Goal: Information Seeking & Learning: Learn about a topic

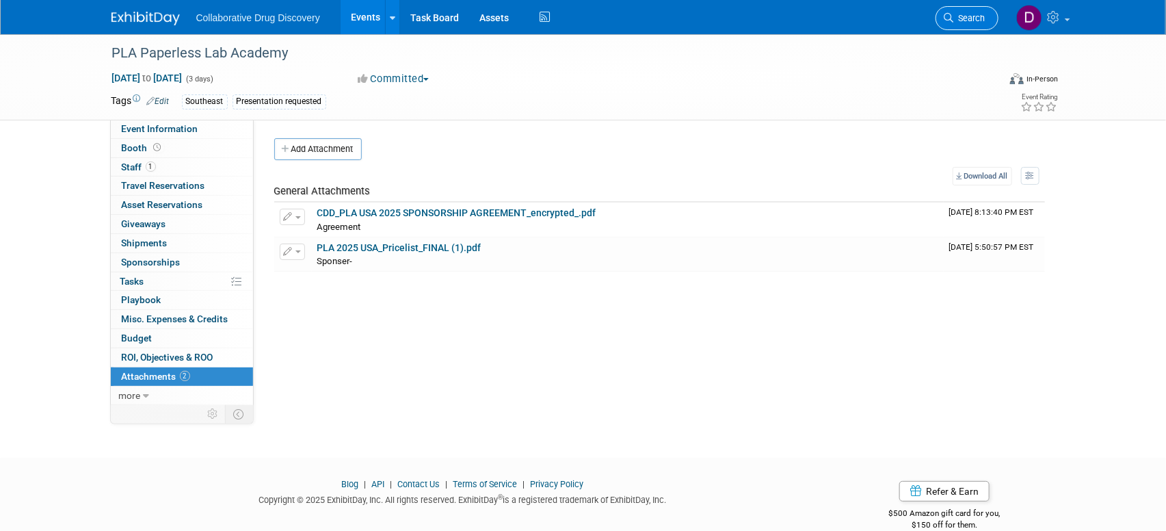
click at [984, 17] on span "Search" at bounding box center [969, 18] width 31 height 10
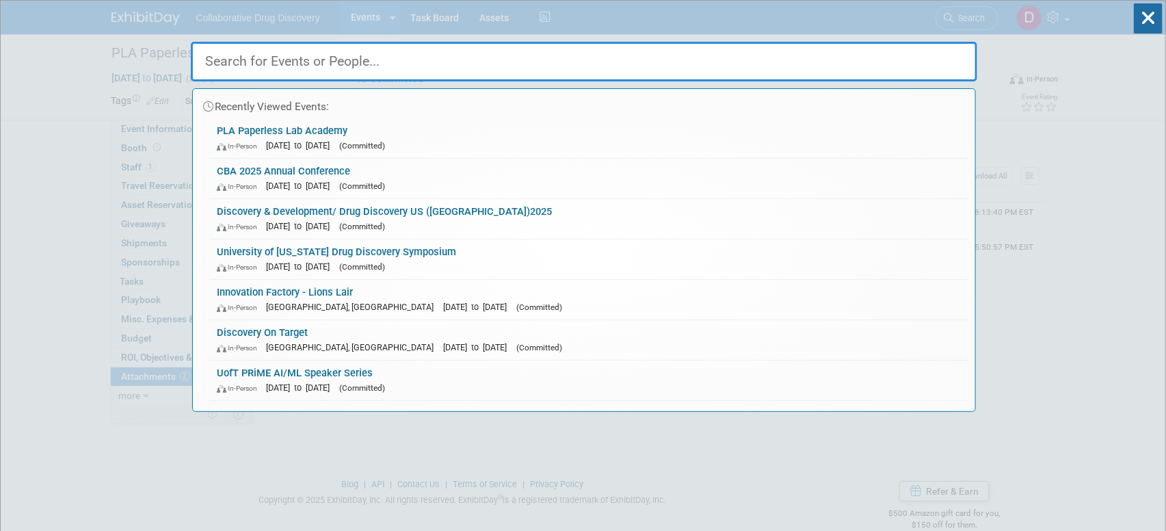
paste input "AI and Digital Biology Symposium (ISSCR)"
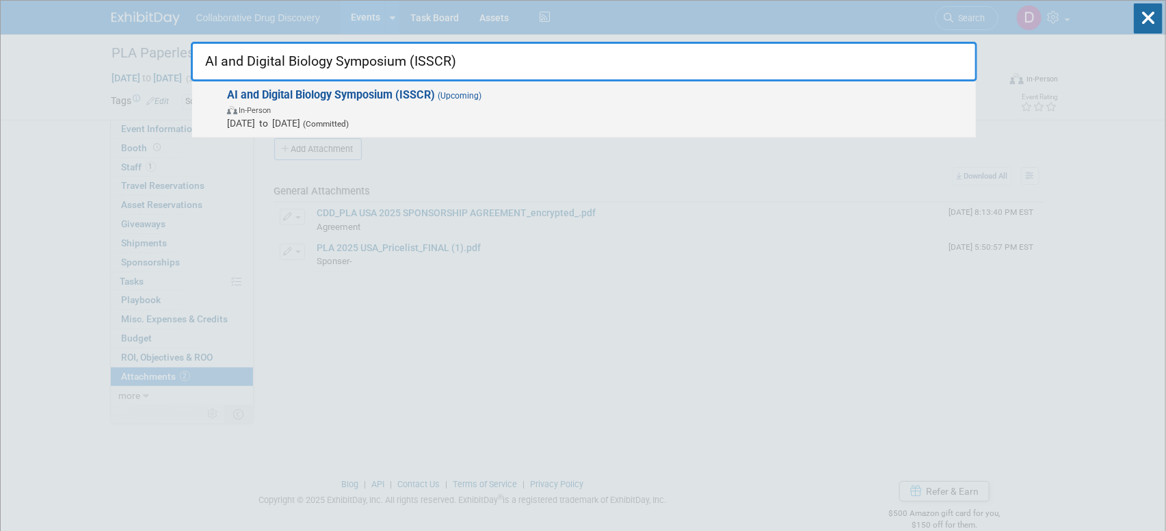
type input "AI and Digital Biology Symposium (ISSCR)"
click at [530, 101] on span "AI and Digital Biology Symposium (ISSCR) (Upcoming) In-Person [DATE] to [DATE] …" at bounding box center [596, 109] width 746 height 42
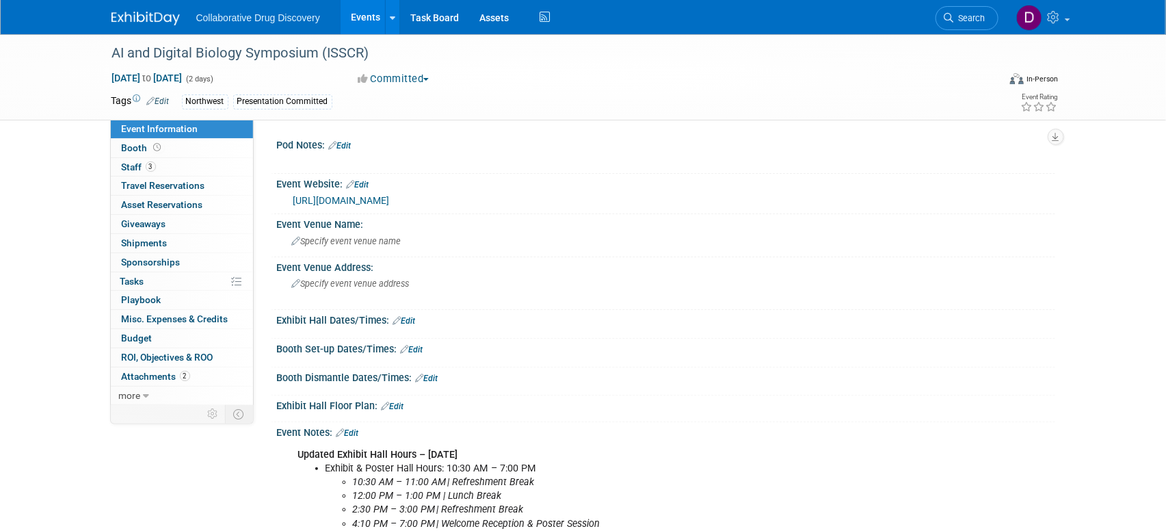
scroll to position [462, 0]
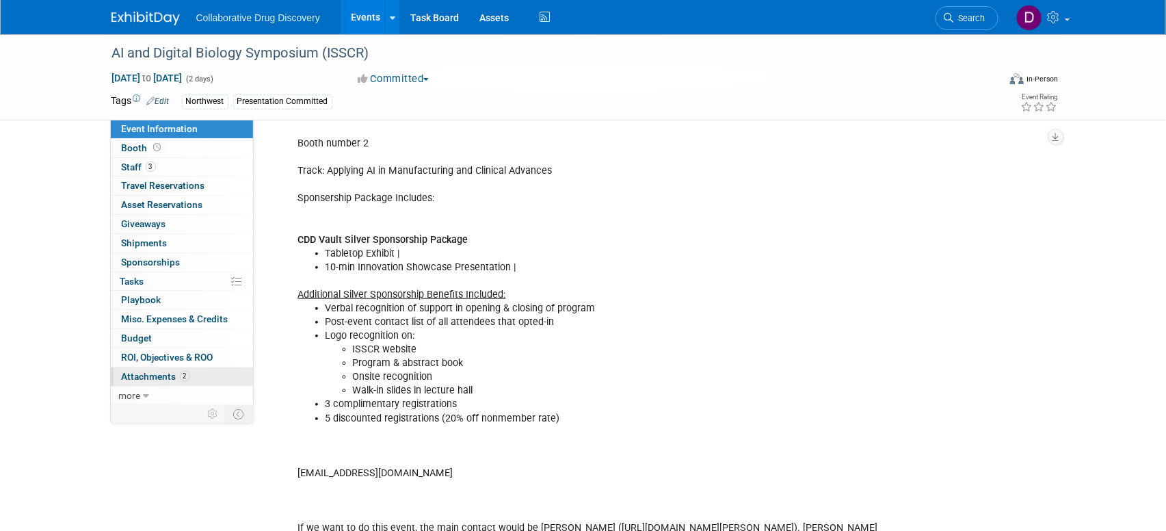
click at [202, 373] on link "2 Attachments 2" at bounding box center [182, 376] width 142 height 18
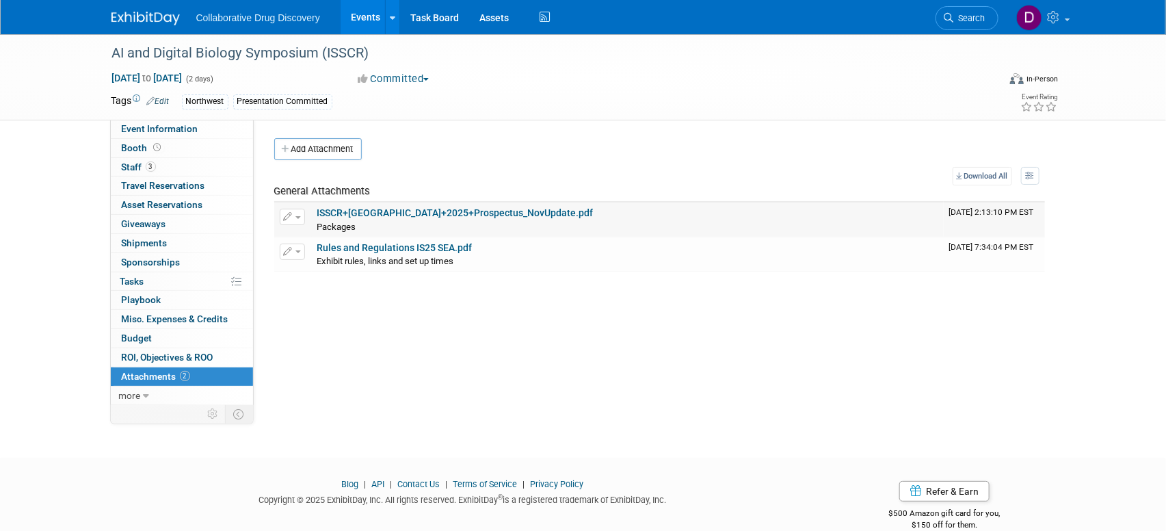
click at [454, 217] on link "ISSCR+Seattle+2025+Prospectus_NovUpdate.pdf" at bounding box center [455, 212] width 276 height 11
click at [233, 47] on div "AI and Digital Biology Symposium (ISSCR)" at bounding box center [542, 53] width 871 height 25
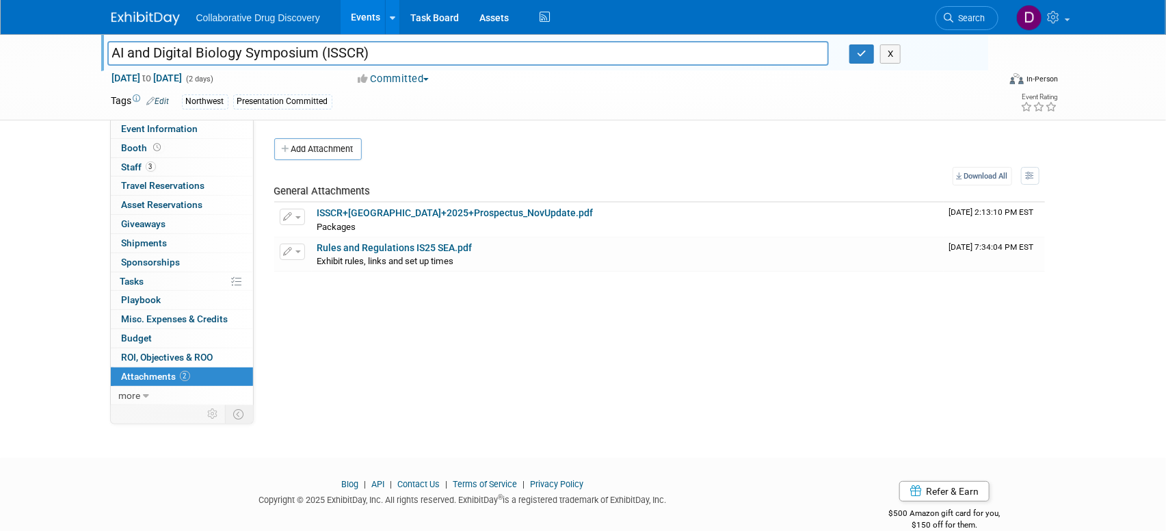
click at [233, 47] on input "AI and Digital Biology Symposium (ISSCR)" at bounding box center [468, 53] width 722 height 24
click at [970, 17] on span "Search" at bounding box center [969, 18] width 31 height 10
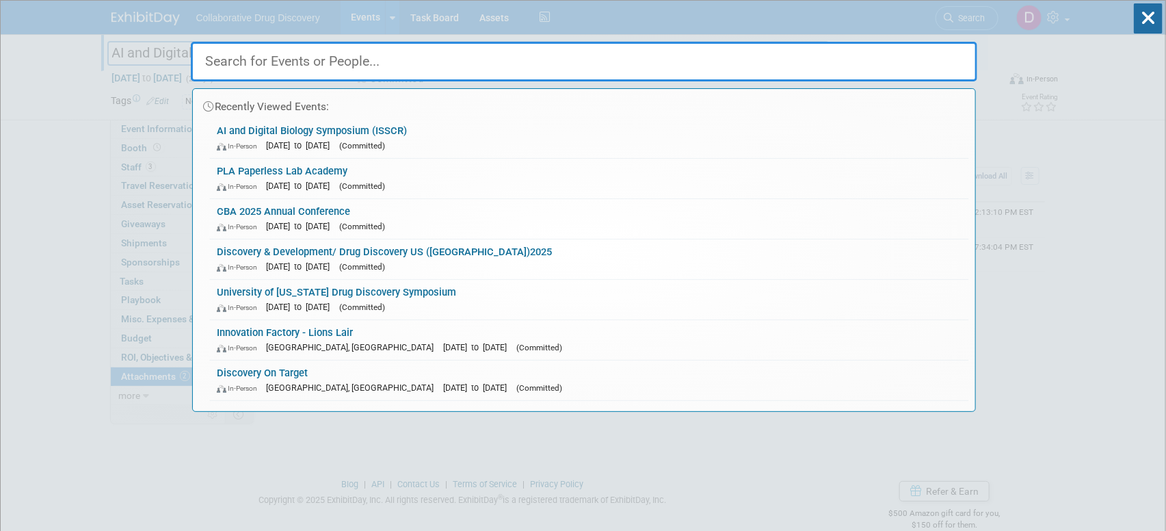
paste input "19th Annual Pain Therapeutics Summit"
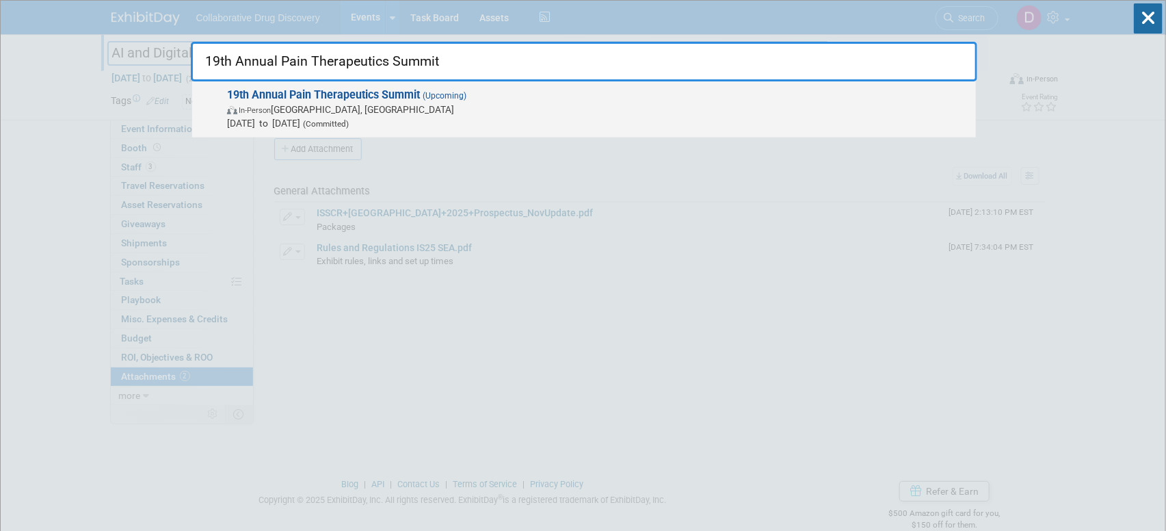
type input "19th Annual Pain Therapeutics Summit"
click at [486, 97] on span "19th Annual Pain Therapeutics Summit (Upcoming) In-Person San Diego, CA Oct 13,…" at bounding box center [596, 109] width 746 height 42
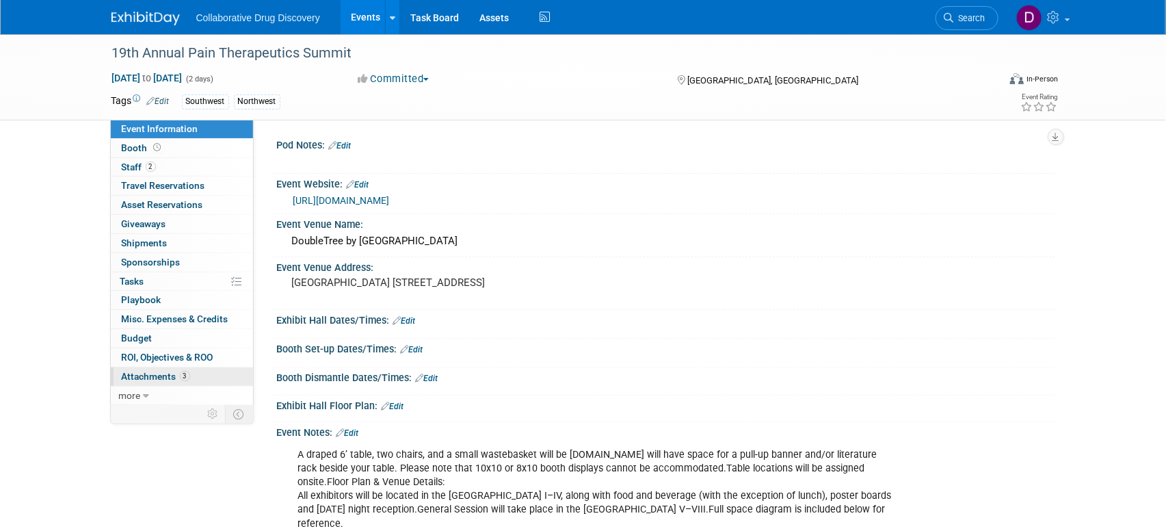
click at [185, 372] on span "3" at bounding box center [185, 376] width 10 height 10
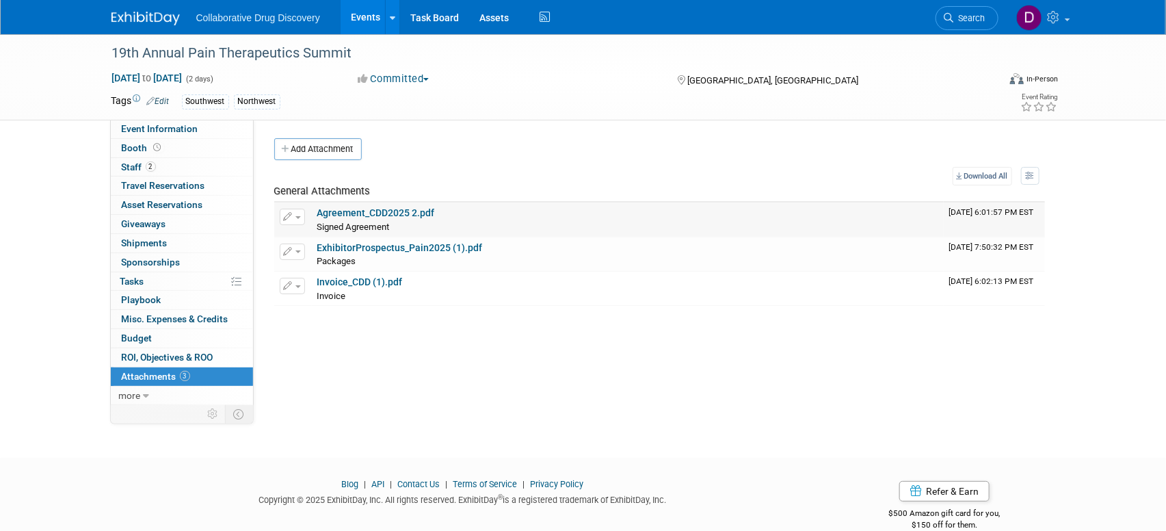
click at [395, 216] on link "Agreement_CDD2025 2.pdf" at bounding box center [376, 212] width 118 height 11
click at [361, 258] on div "Packages Packages X" at bounding box center [627, 261] width 621 height 14
click at [358, 280] on link "Invoice_CDD (1).pdf" at bounding box center [359, 281] width 85 height 11
click at [952, 15] on icon at bounding box center [949, 18] width 10 height 10
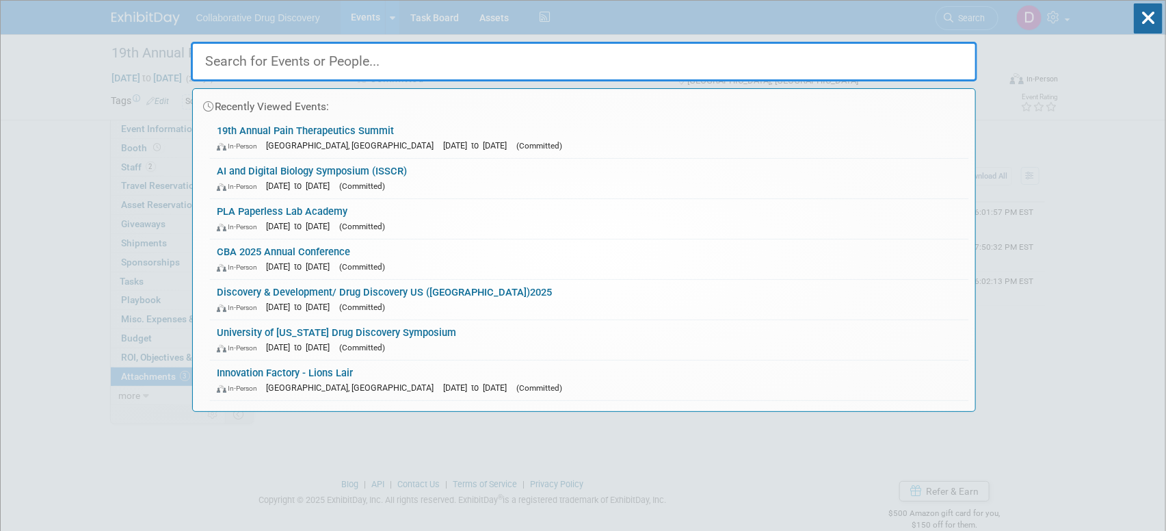
paste input "10th CDD for Biologics Summit"
type input "10th CDD for Biologics Summit"
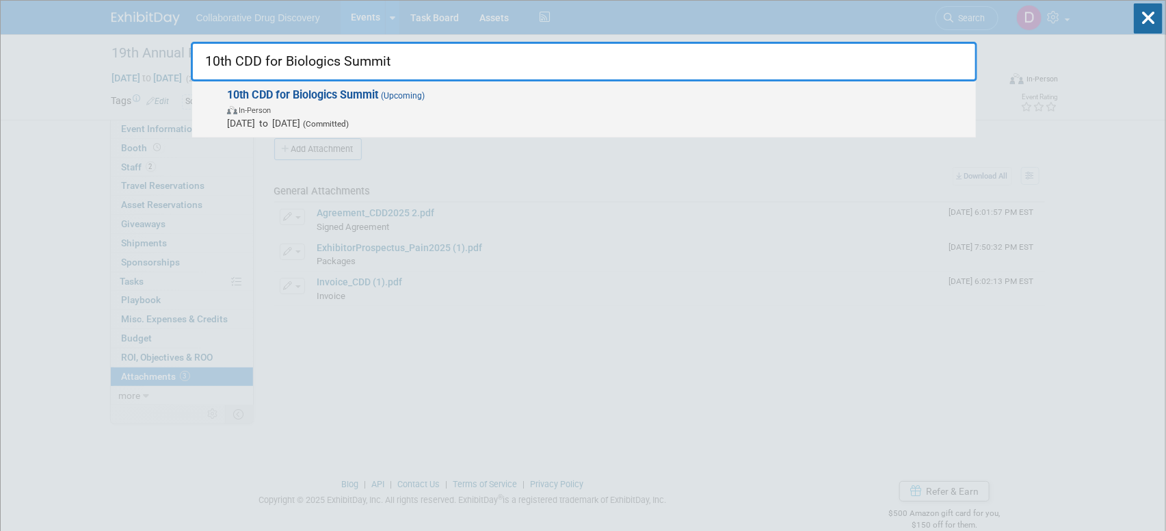
click at [496, 111] on span "In-Person" at bounding box center [598, 110] width 742 height 14
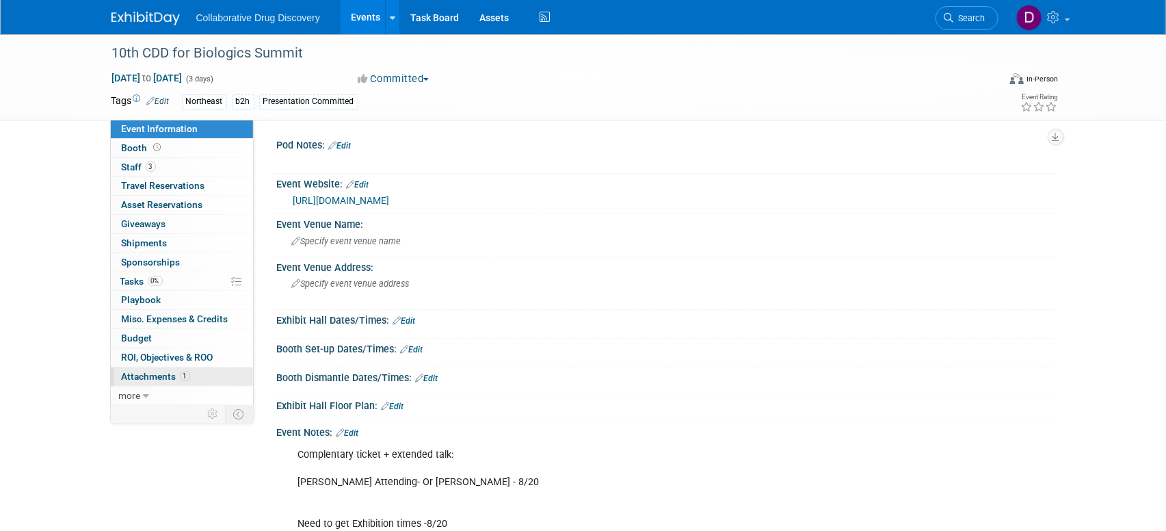
click at [174, 377] on span "Attachments 1" at bounding box center [156, 376] width 68 height 11
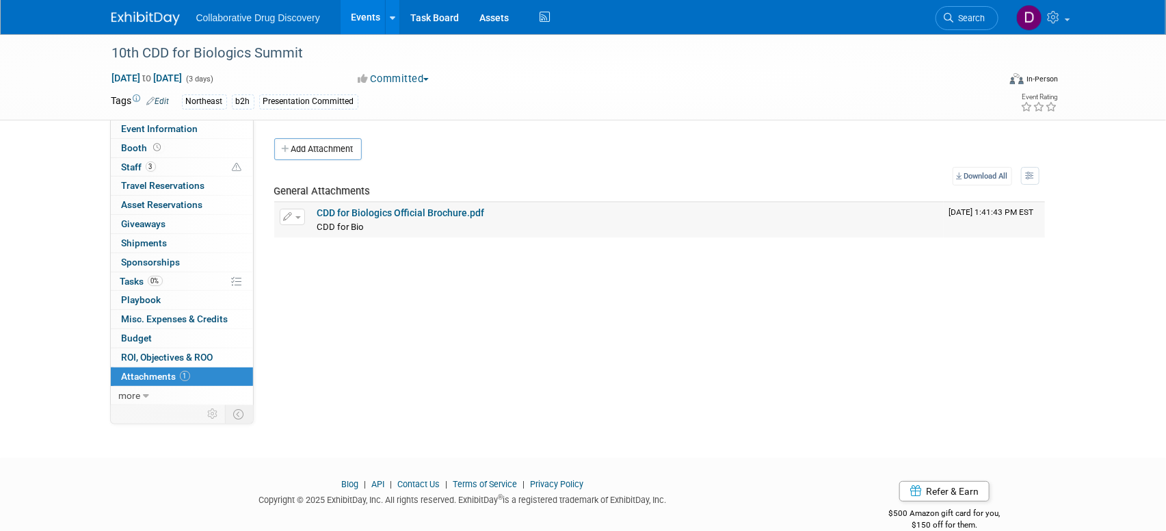
click at [438, 220] on div "CDD for Bio CDD for Bio X" at bounding box center [627, 227] width 621 height 14
click at [438, 215] on link "CDD for Biologics Official Brochure.pdf" at bounding box center [401, 212] width 168 height 11
click at [971, 18] on span "Search" at bounding box center [969, 18] width 31 height 10
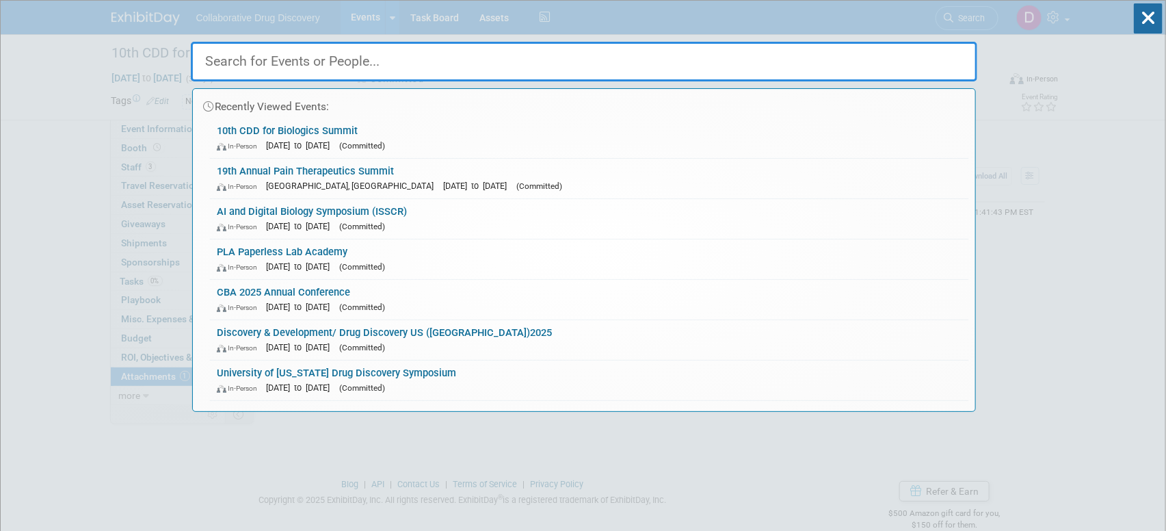
paste input "BioLabs : CDD - Networking Event"
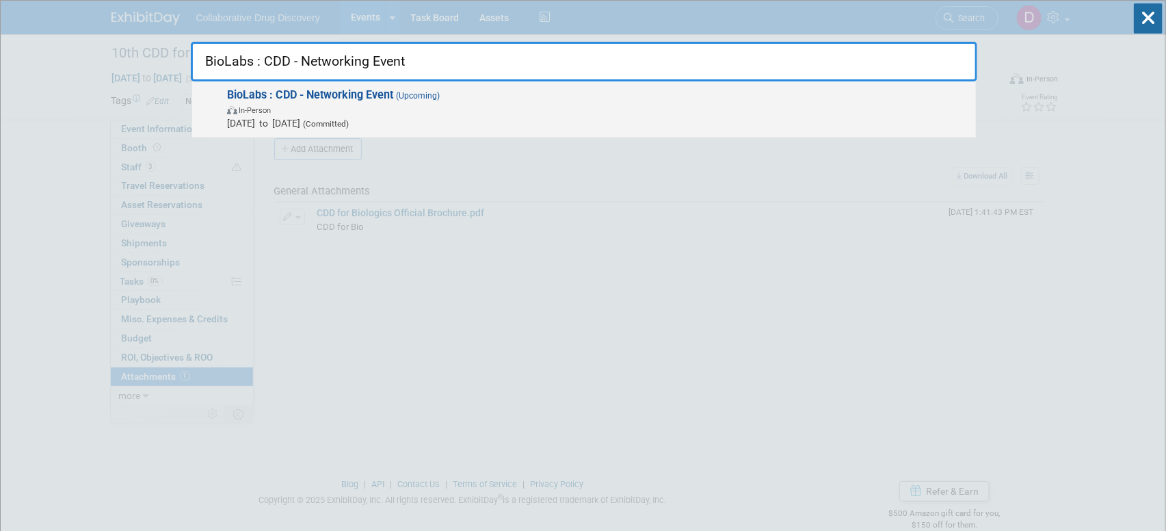
type input "BioLabs : CDD - Networking Event"
click at [529, 95] on span "BioLabs : CDD - Networking Event (Upcoming) In-Person Oct 15, 2025 to Oct 15, 2…" at bounding box center [596, 109] width 746 height 42
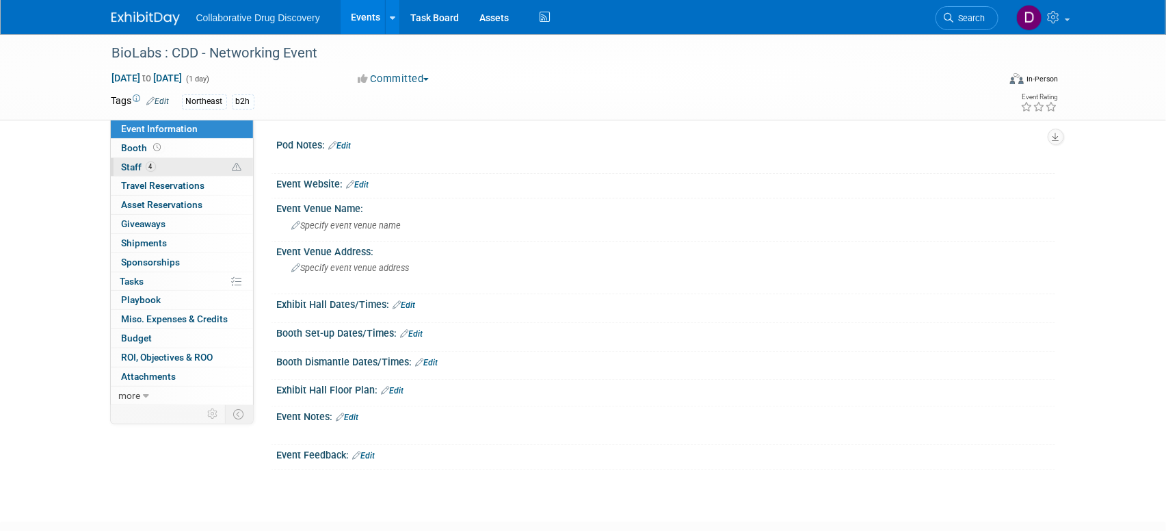
click at [183, 161] on link "4 Staff 4" at bounding box center [182, 167] width 142 height 18
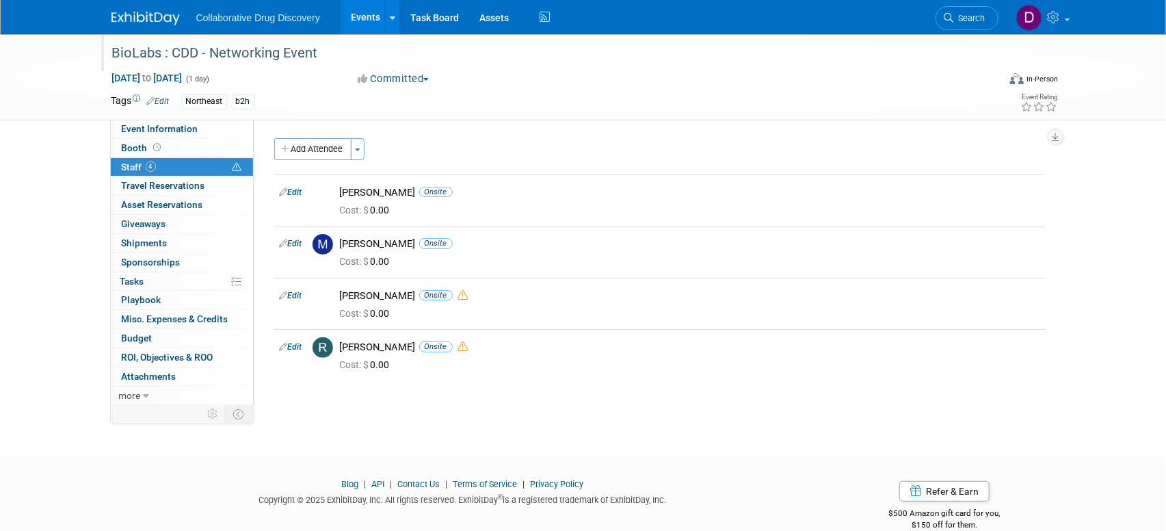
click at [220, 49] on div "BioLabs : CDD - Networking Event" at bounding box center [542, 53] width 871 height 25
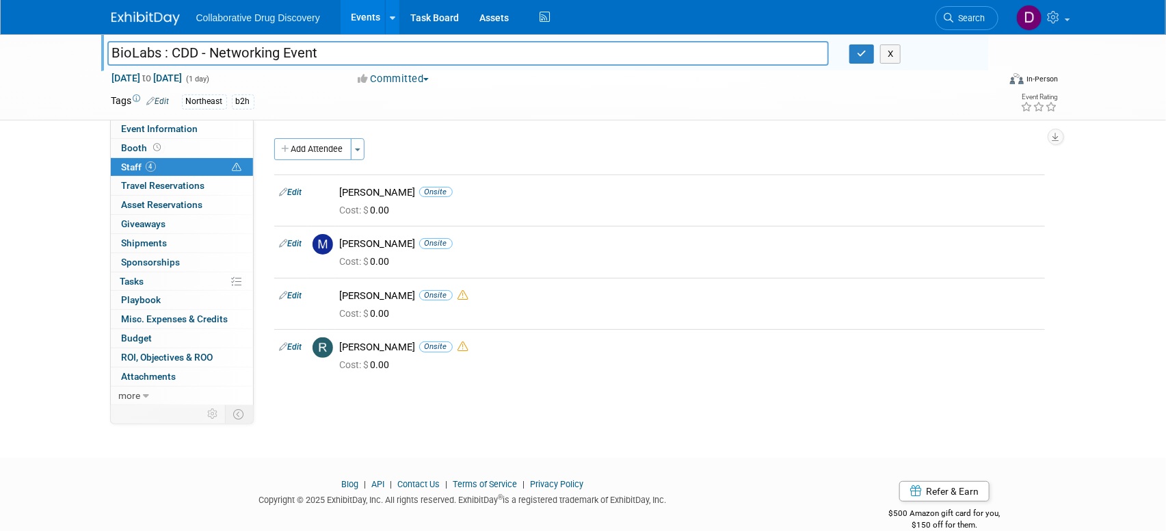
click at [220, 49] on input "BioLabs : CDD - Networking Event" at bounding box center [468, 53] width 722 height 24
click at [220, 50] on input "BioLabs : CDD - Networking Event" at bounding box center [468, 53] width 722 height 24
click at [966, 21] on span "Search" at bounding box center [969, 18] width 31 height 10
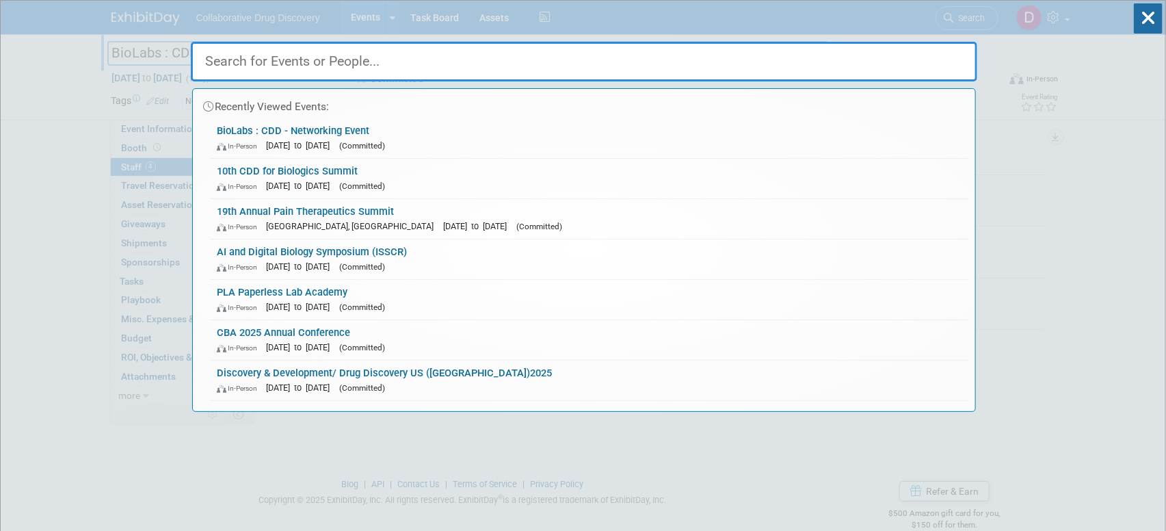
paste input "19th Drug Discovery Strategic Summit"
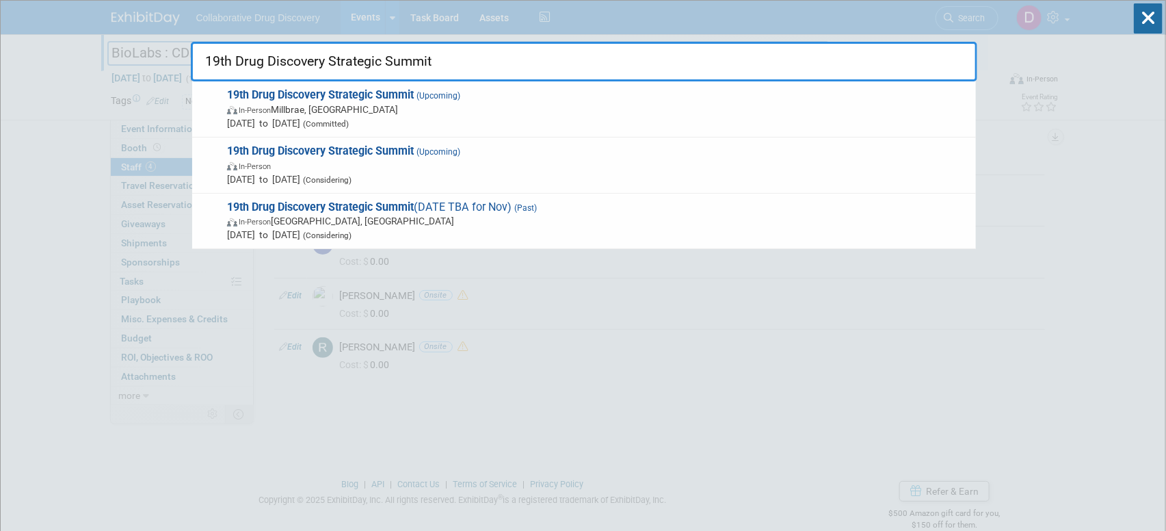
drag, startPoint x: 239, startPoint y: 61, endPoint x: 147, endPoint y: 63, distance: 91.7
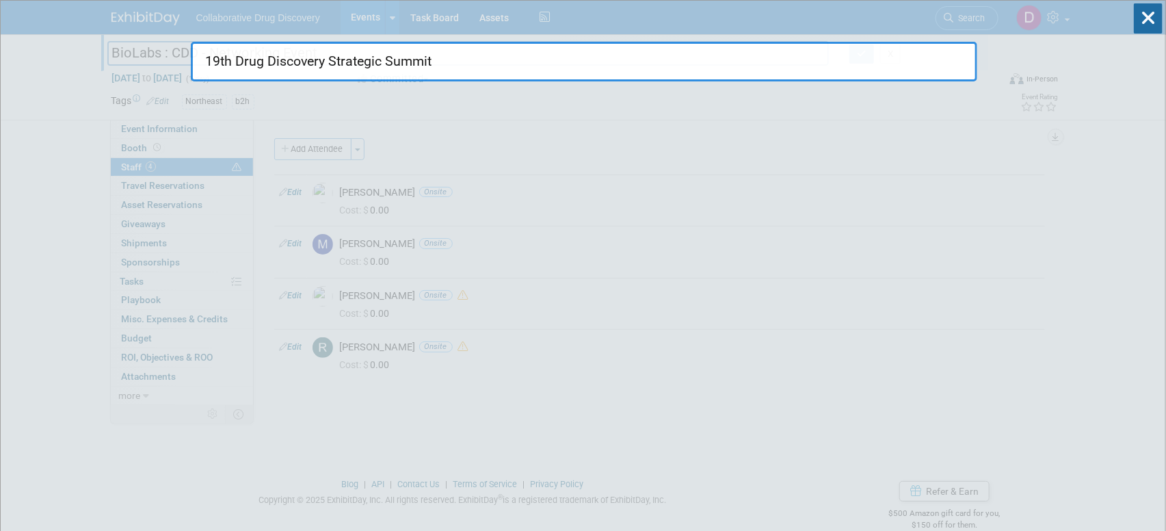
type input "Drug Discovery Strategic Summit"
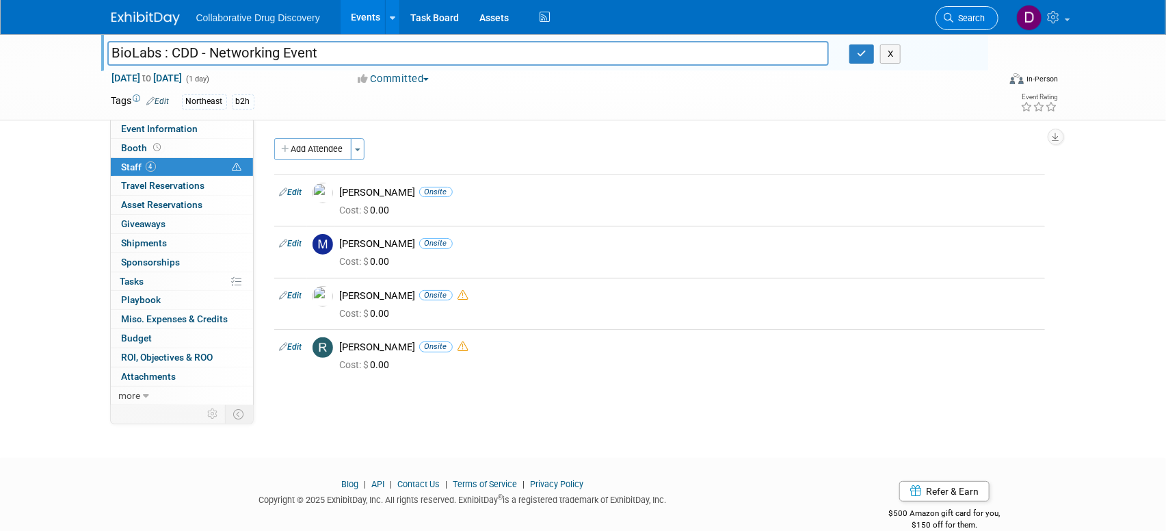
click at [961, 15] on span "Search" at bounding box center [969, 18] width 31 height 10
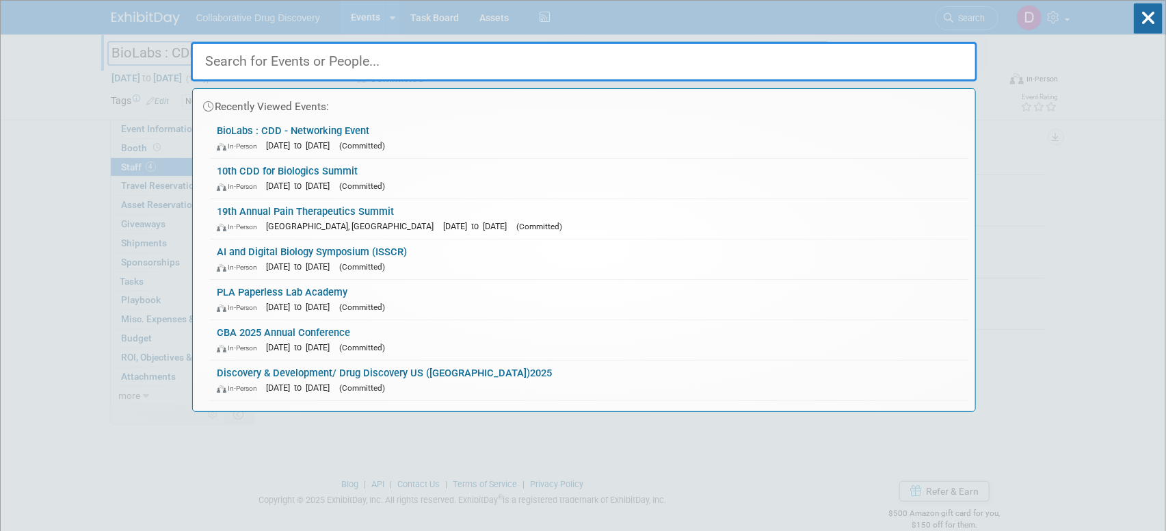
click at [341, 55] on input "text" at bounding box center [584, 62] width 786 height 40
paste input "19th Drug Discovery Strategic Summit"
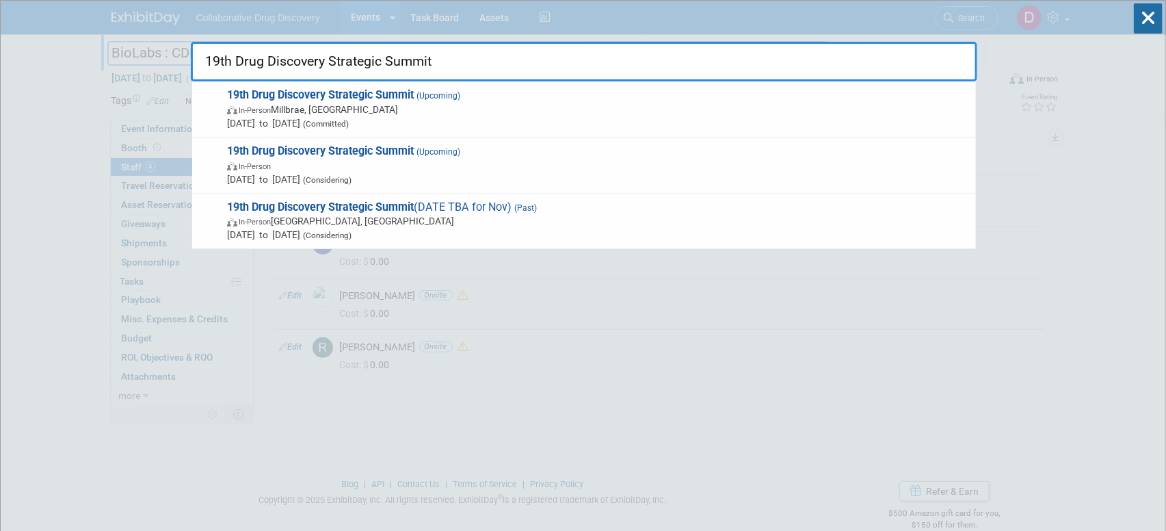
drag, startPoint x: 232, startPoint y: 63, endPoint x: 181, endPoint y: 56, distance: 51.1
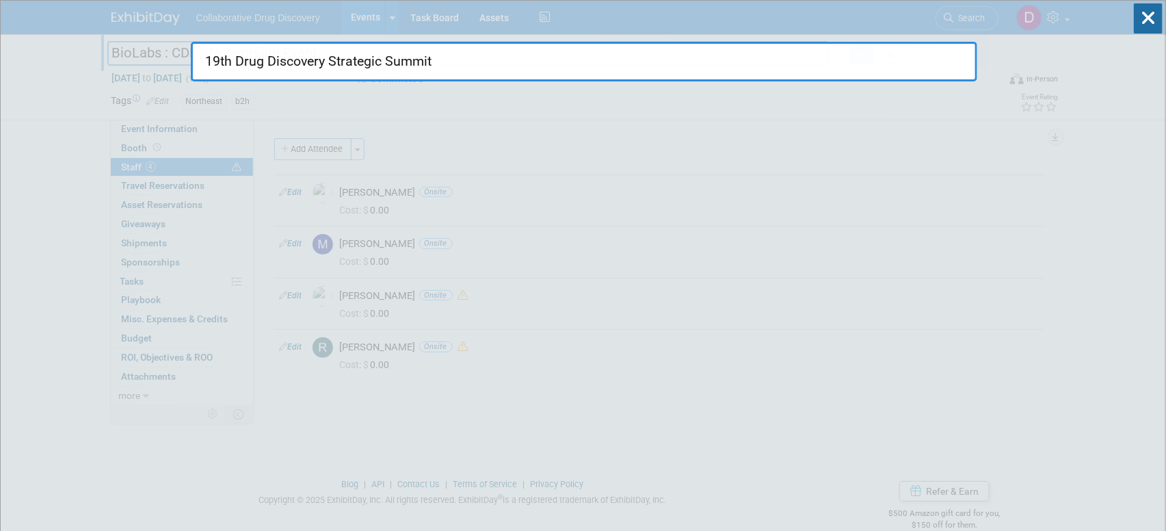
type input "Drug Discovery Strategic Summit"
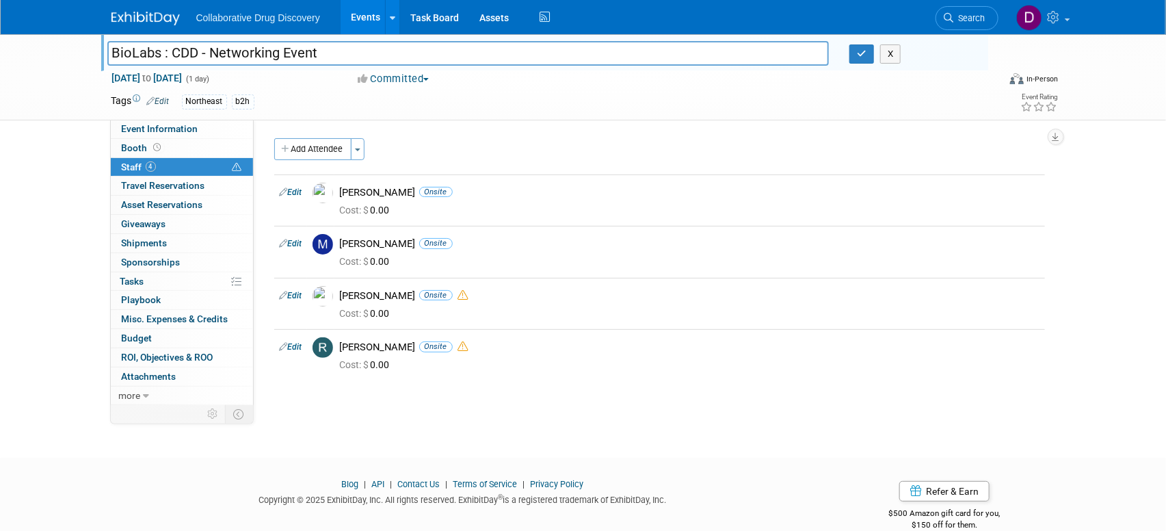
click at [171, 24] on img at bounding box center [145, 19] width 68 height 14
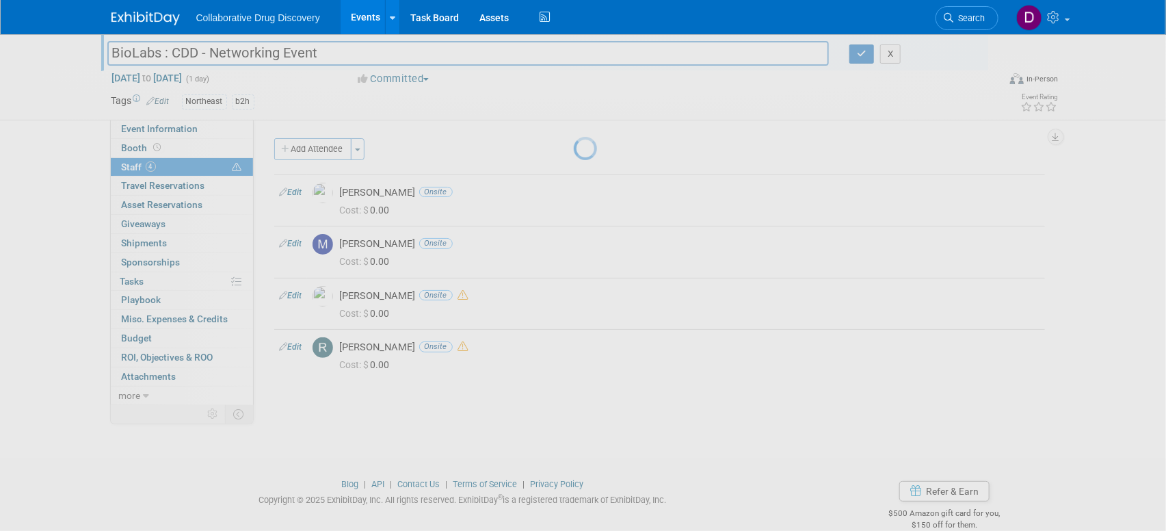
click at [168, 20] on img at bounding box center [145, 19] width 68 height 14
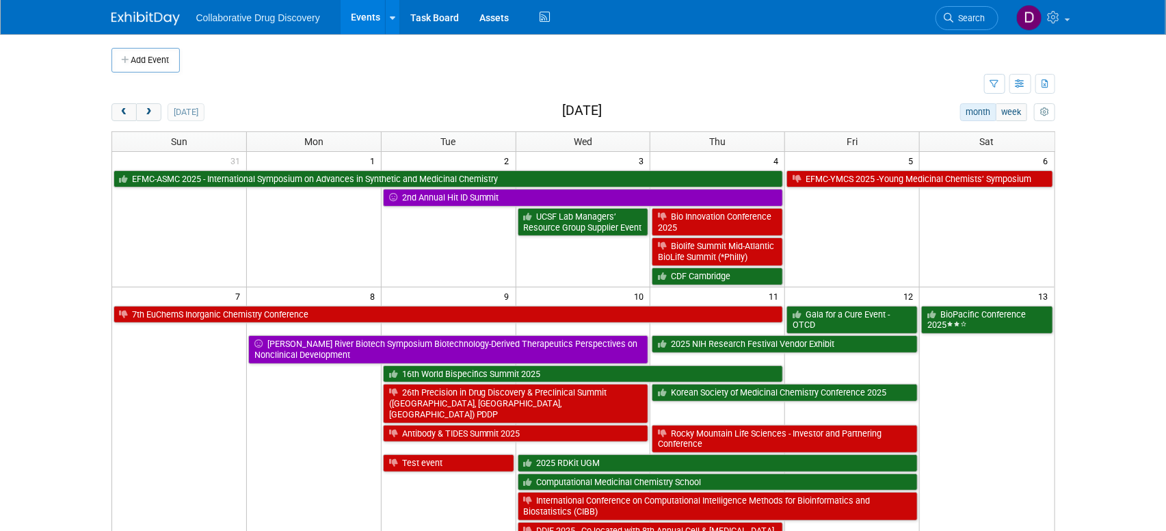
click at [964, 21] on span "Search" at bounding box center [969, 18] width 31 height 10
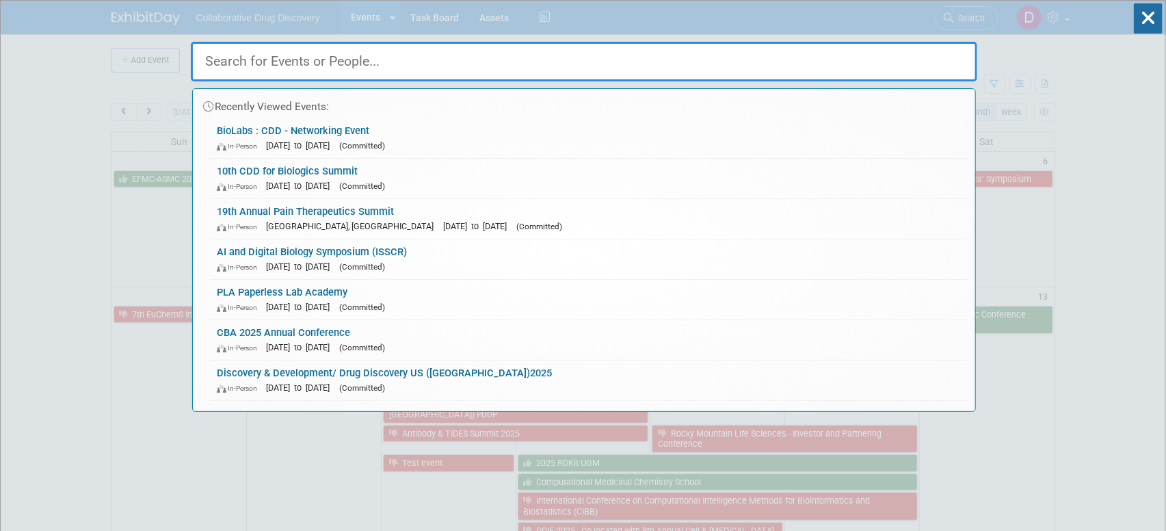
paste input "19th Drug Discovery Strategic Summit"
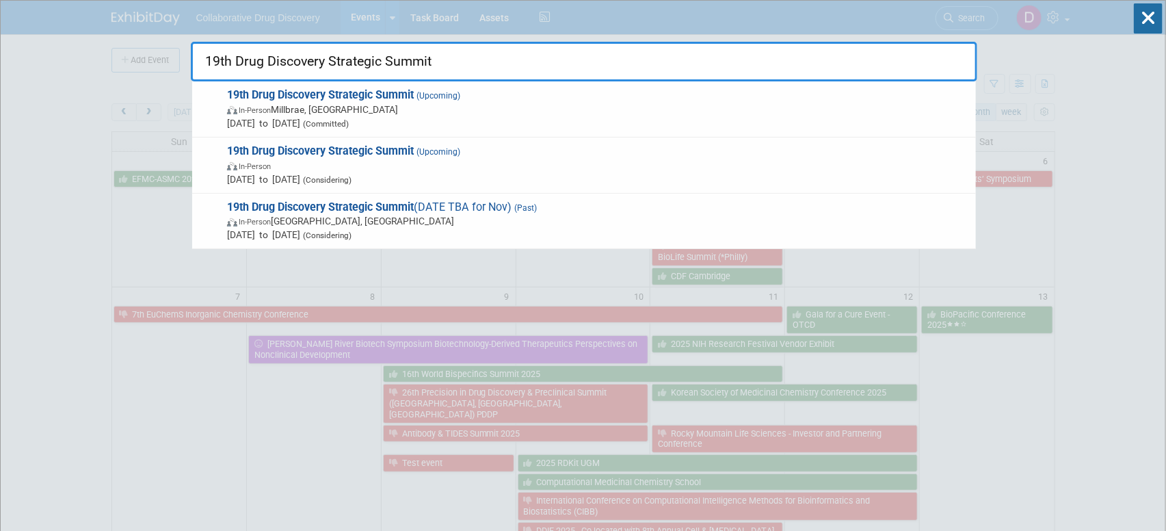
drag, startPoint x: 237, startPoint y: 59, endPoint x: 152, endPoint y: 56, distance: 84.9
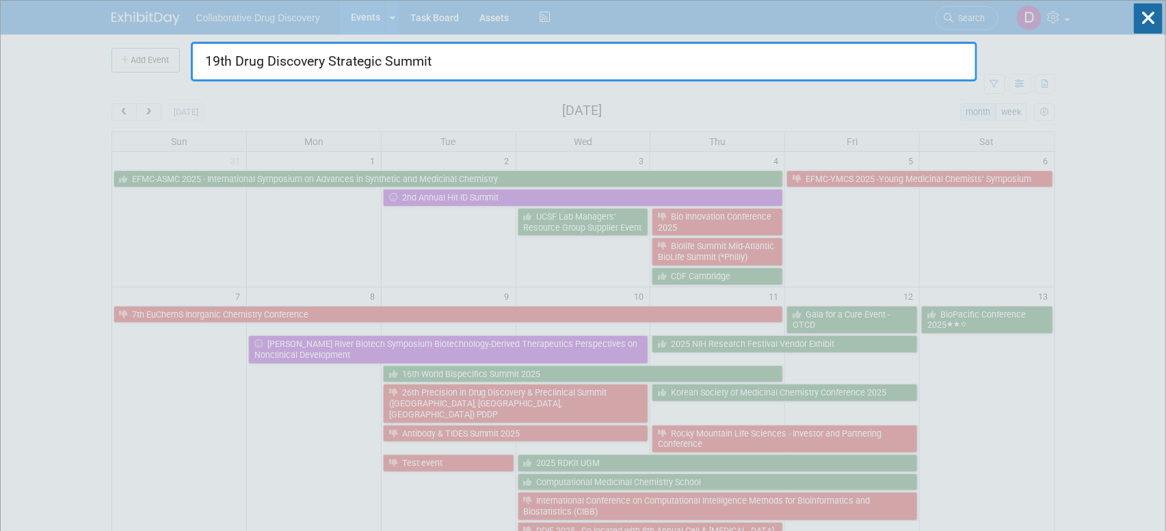
type input "Drug Discovery Strategic Summit"
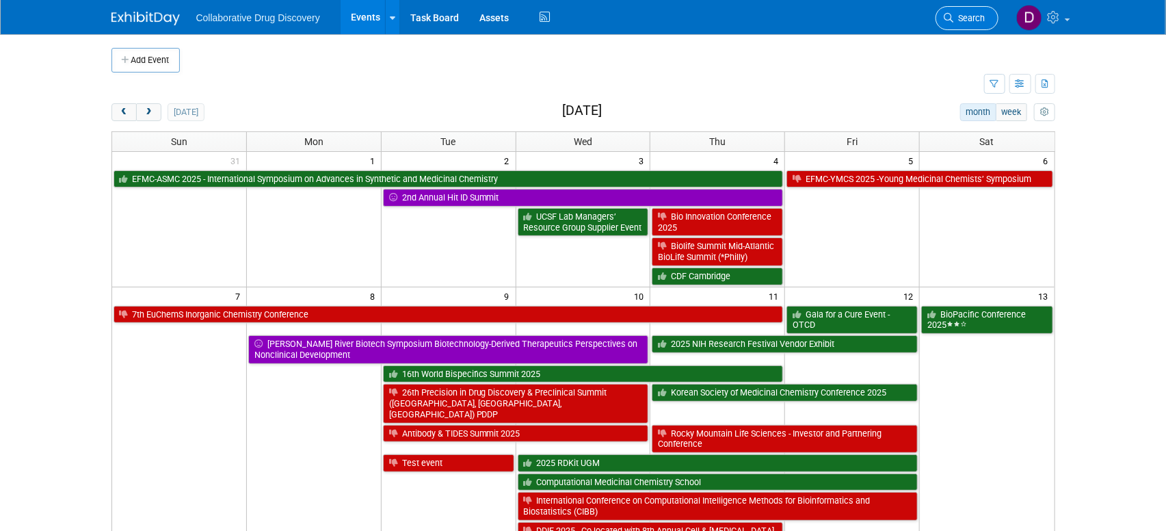
click at [977, 18] on span "Search" at bounding box center [969, 18] width 31 height 10
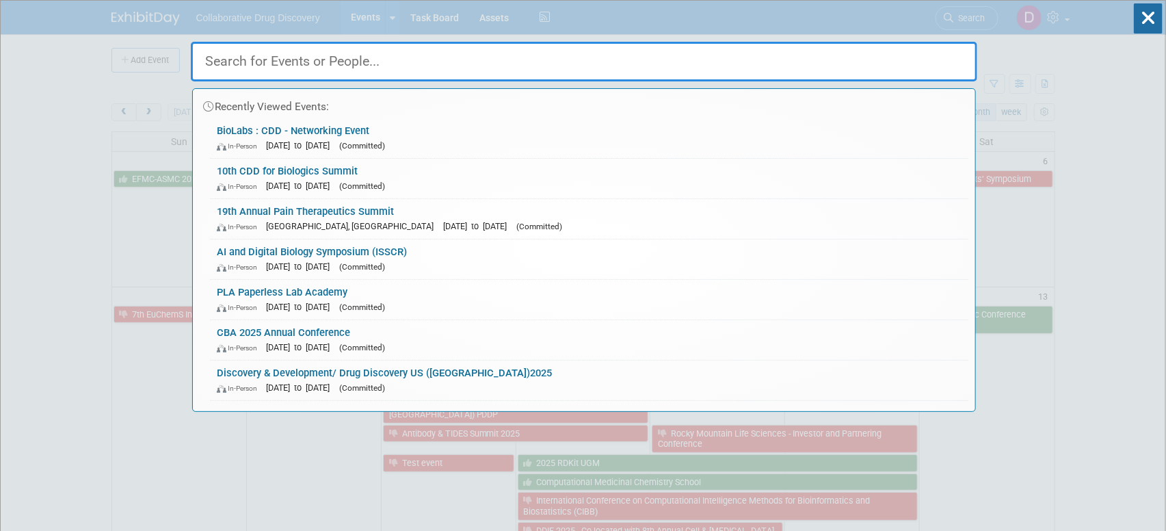
click at [382, 62] on input "text" at bounding box center [584, 62] width 786 height 40
paste input "19th Drug Discovery Strategic Summit"
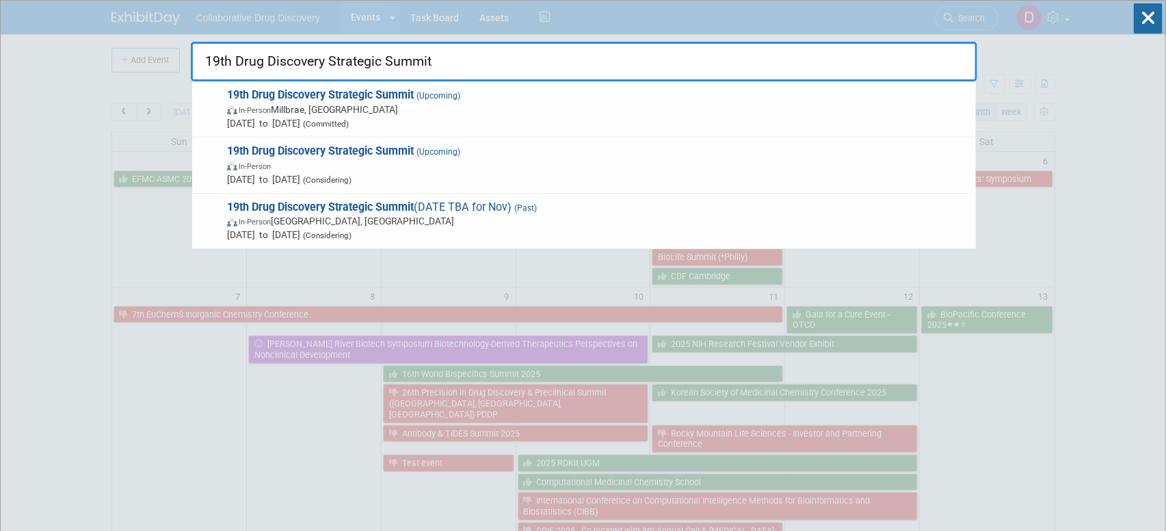
drag, startPoint x: 234, startPoint y: 60, endPoint x: 183, endPoint y: 55, distance: 51.5
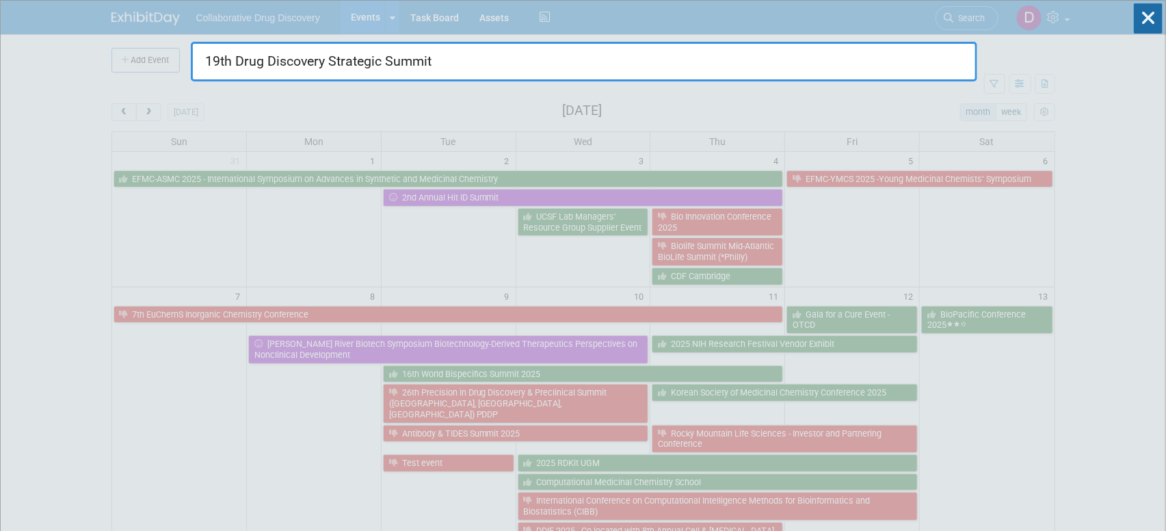
type input "Drug Discovery Strategic Summit"
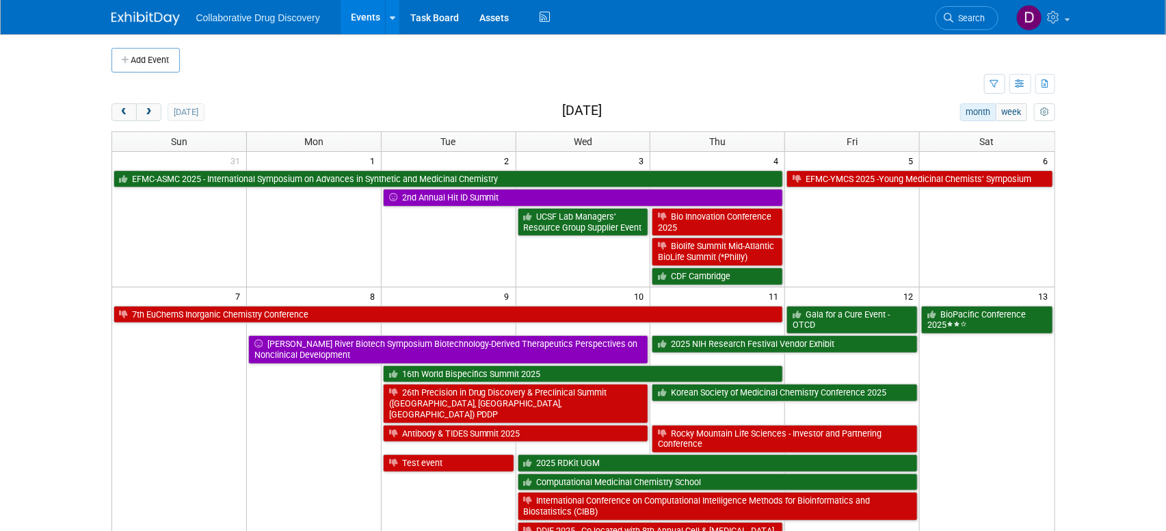
click at [949, 18] on icon at bounding box center [949, 18] width 10 height 10
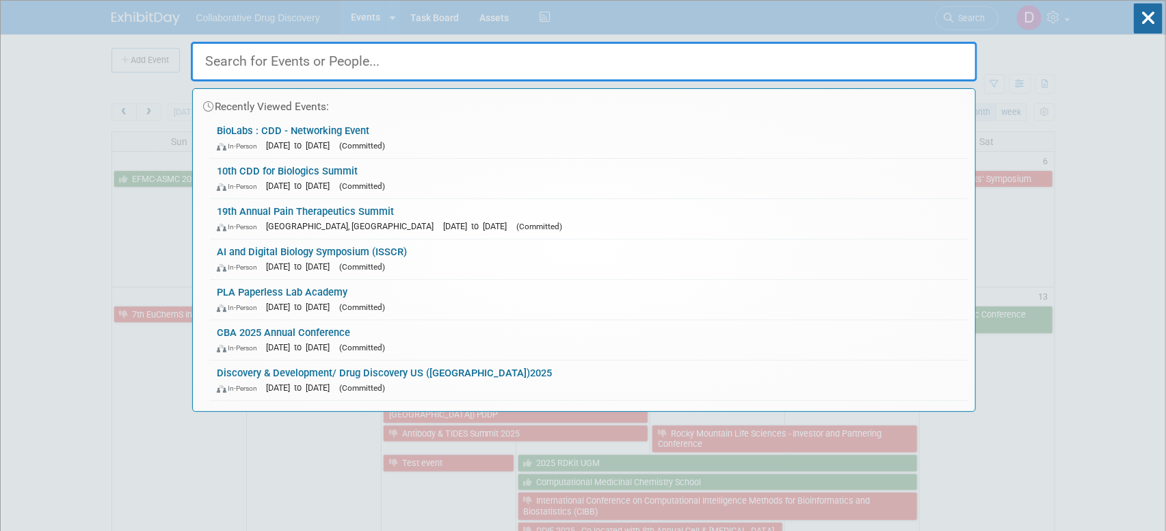
paste input "19th Drug Discovery Strategic Summit"
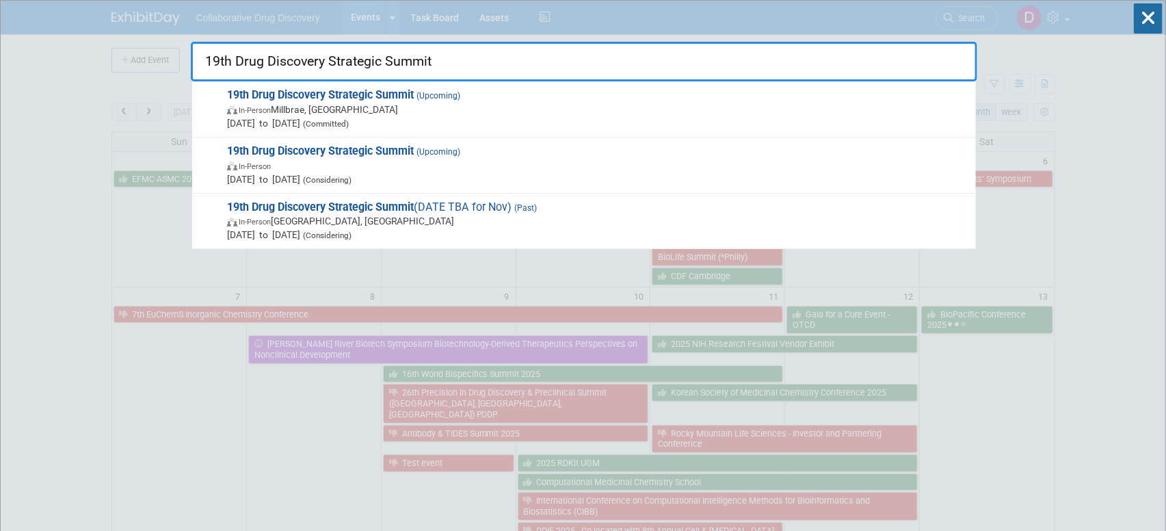
drag, startPoint x: 232, startPoint y: 61, endPoint x: 182, endPoint y: 60, distance: 49.9
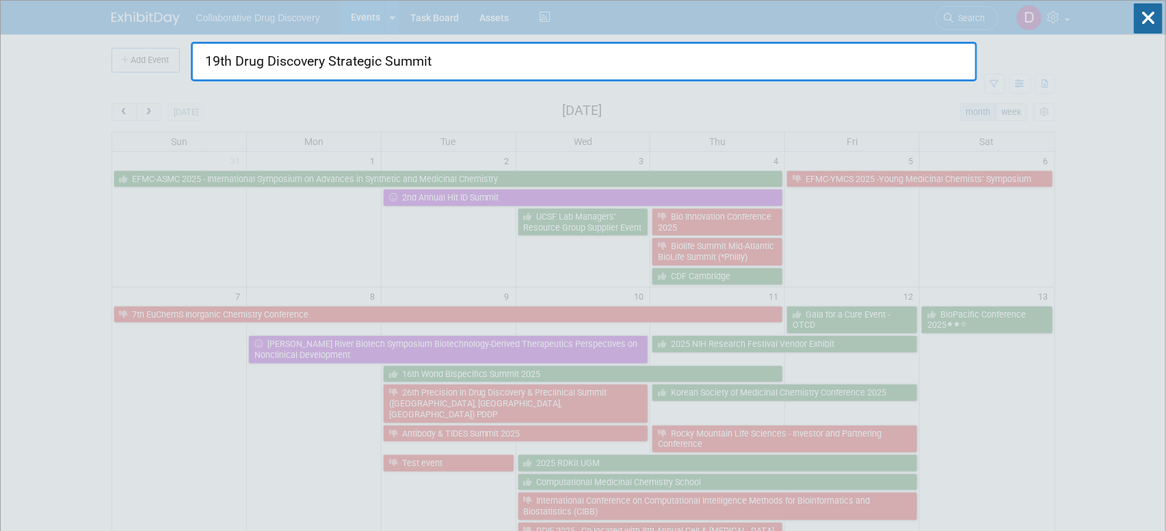
type input "Drug Discovery Strategic Summit"
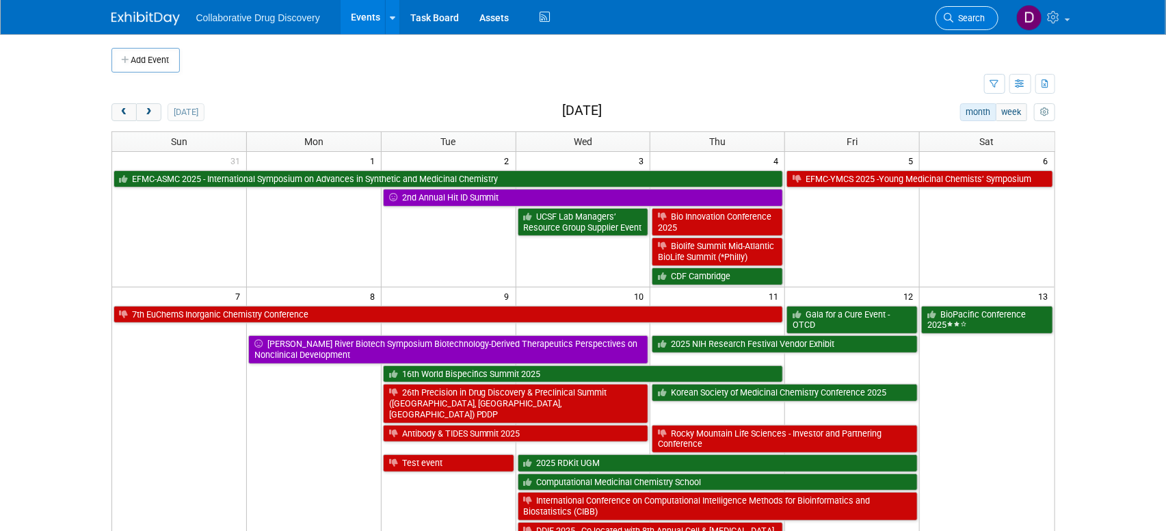
click at [970, 18] on span "Search" at bounding box center [969, 18] width 31 height 10
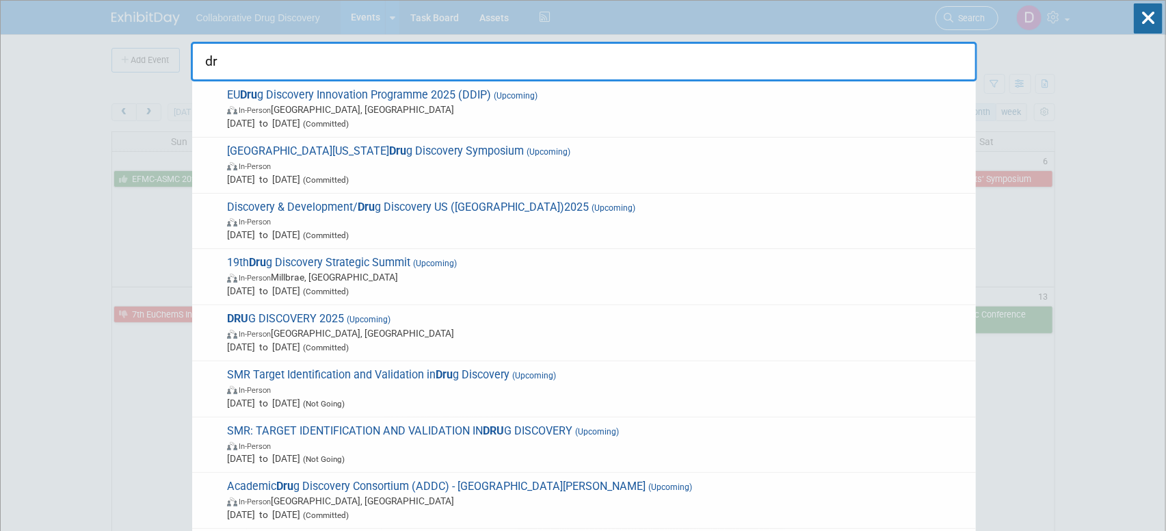
type input "d"
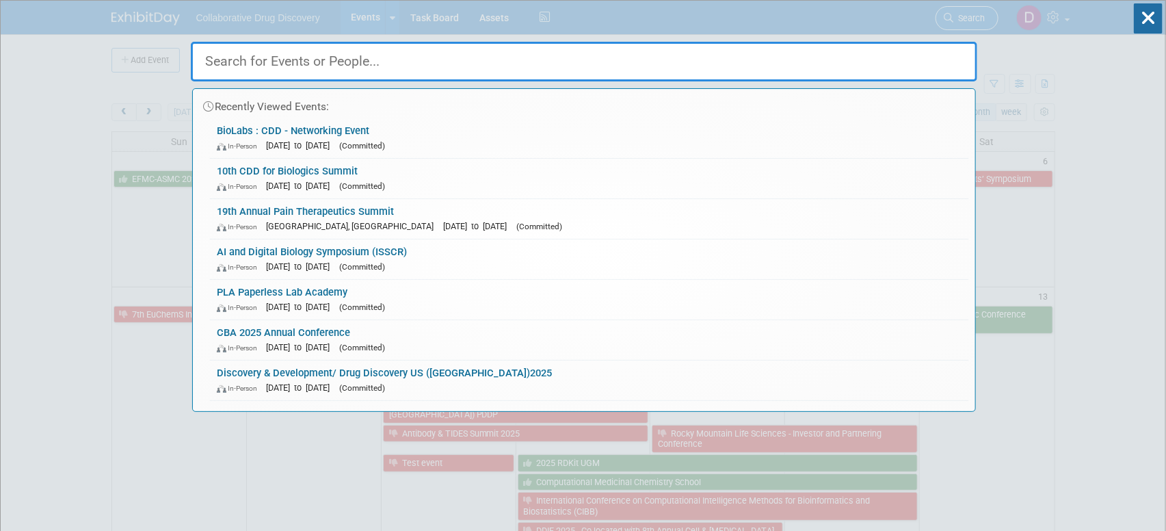
paste input "19th Drug Discovery Strategic Summit"
type input "19th Drug Discovery Strategic Summit"
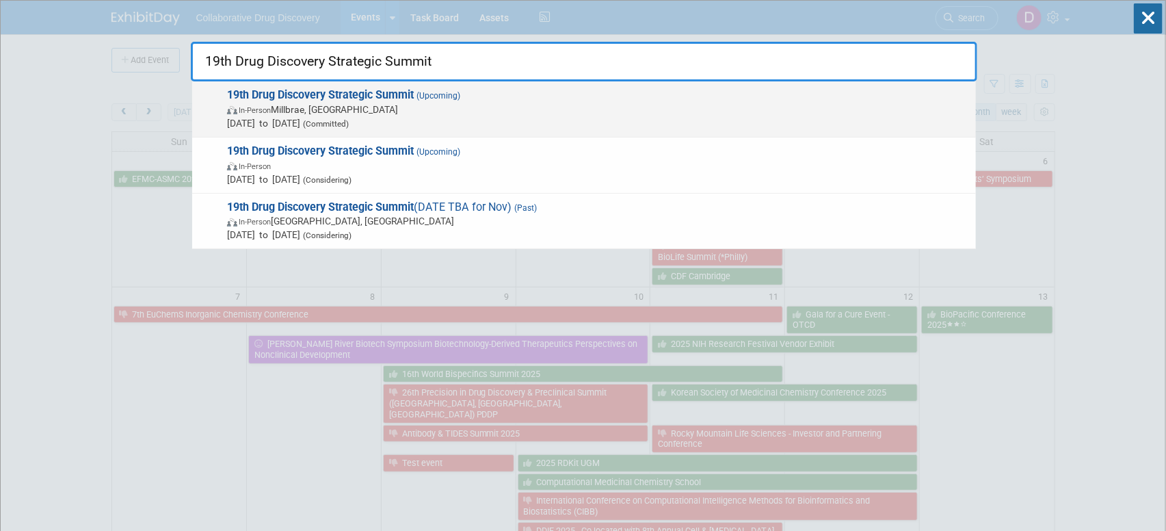
click at [520, 103] on span "In-Person [PERSON_NAME], [GEOGRAPHIC_DATA]" at bounding box center [598, 110] width 742 height 14
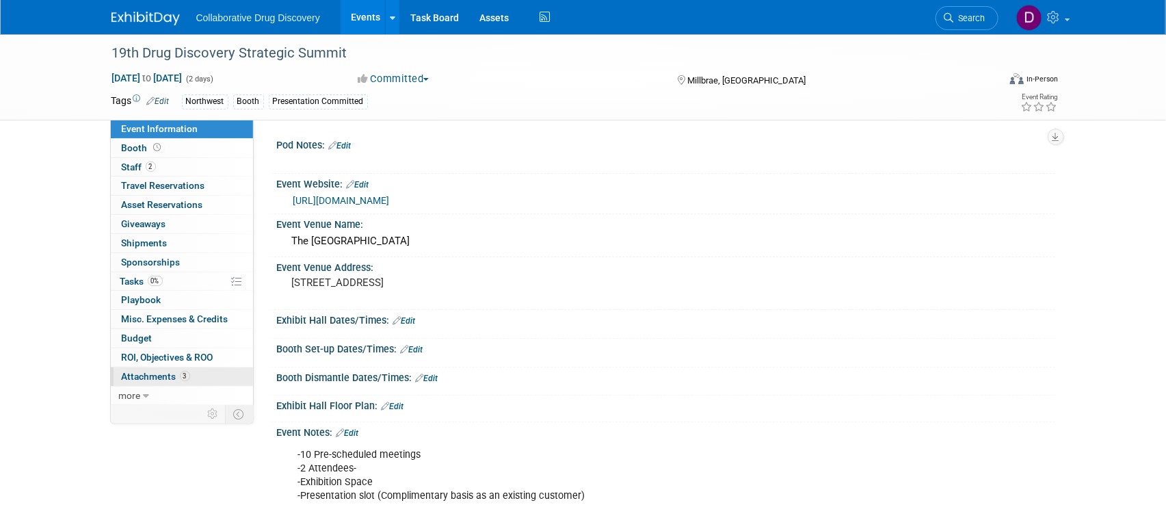
click at [162, 384] on link "3 Attachments 3" at bounding box center [182, 376] width 142 height 18
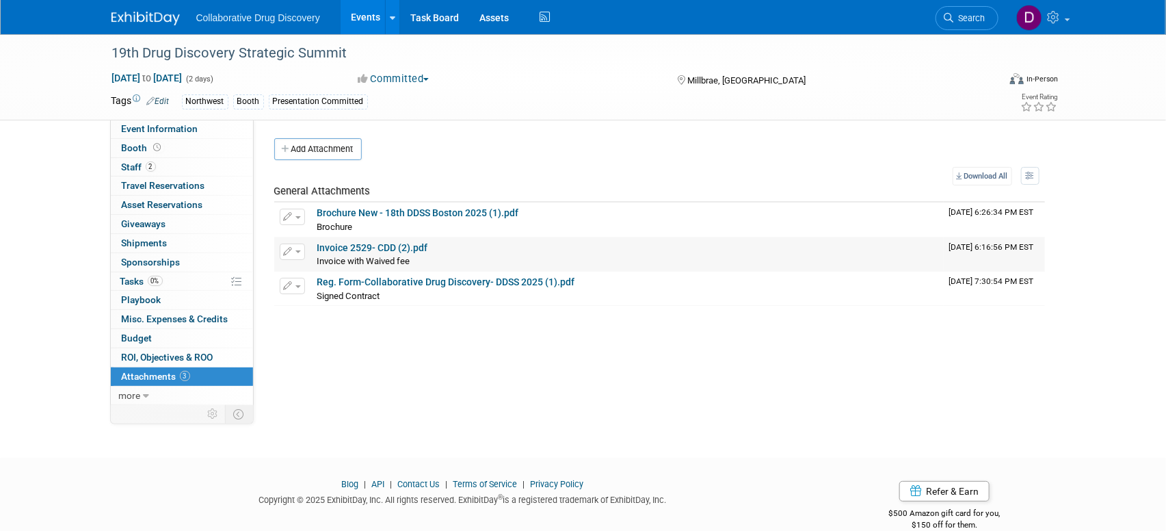
click at [390, 248] on link "Invoice 2529- CDD (2).pdf" at bounding box center [372, 247] width 111 height 11
click at [990, 24] on link "Search" at bounding box center [966, 18] width 63 height 24
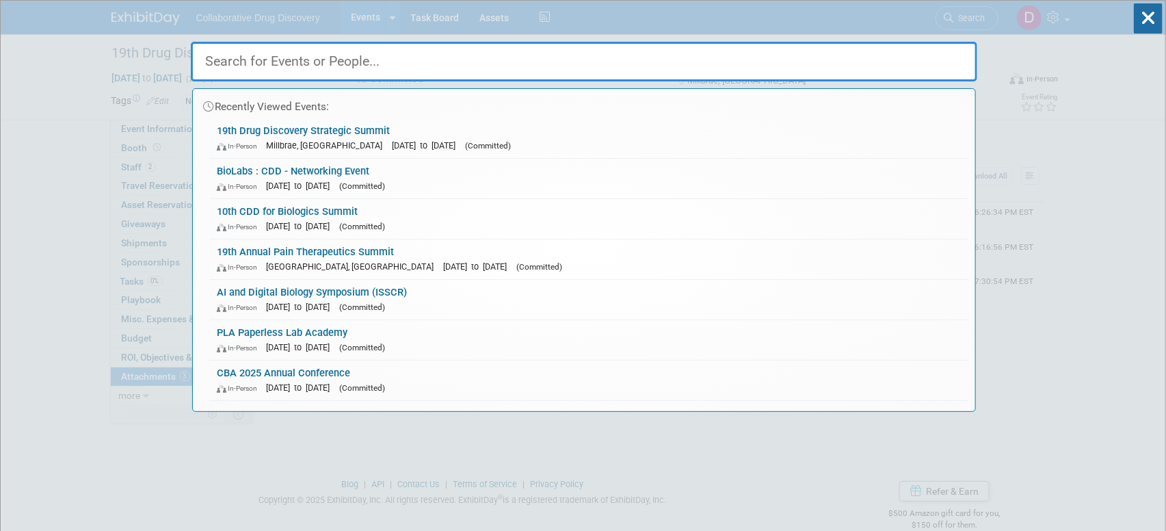
paste input "PDDP Summit- San Diego"
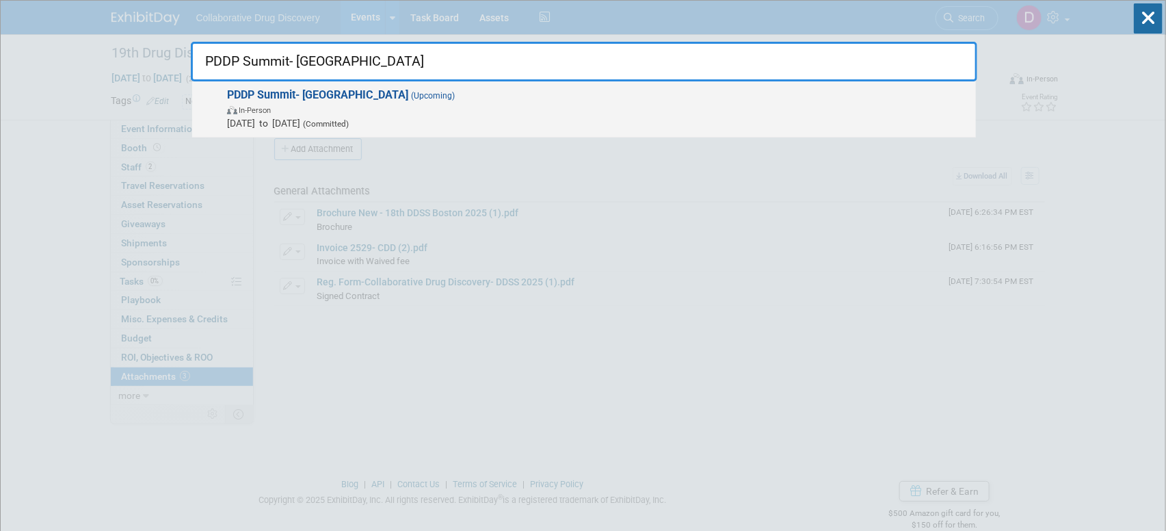
type input "PDDP Summit- San Diego"
click at [464, 111] on span "In-Person" at bounding box center [598, 110] width 742 height 14
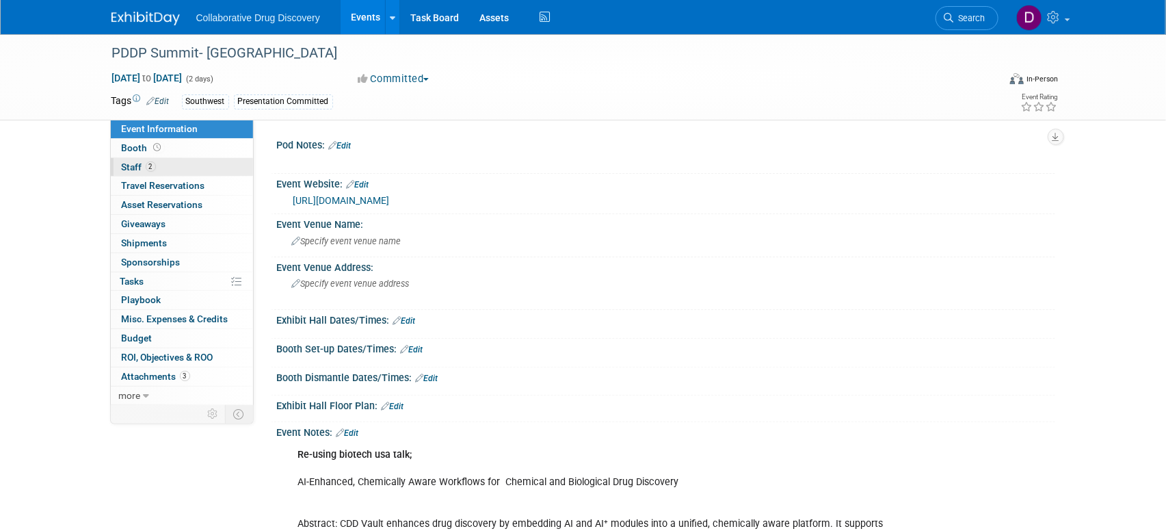
click at [175, 170] on link "2 Staff 2" at bounding box center [182, 167] width 142 height 18
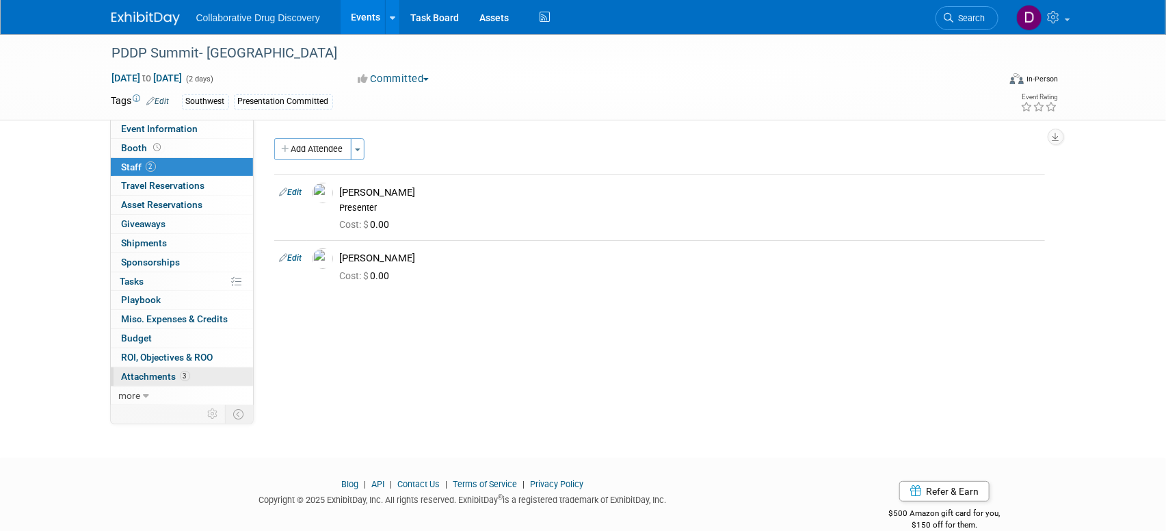
click at [194, 372] on link "3 Attachments 3" at bounding box center [182, 376] width 142 height 18
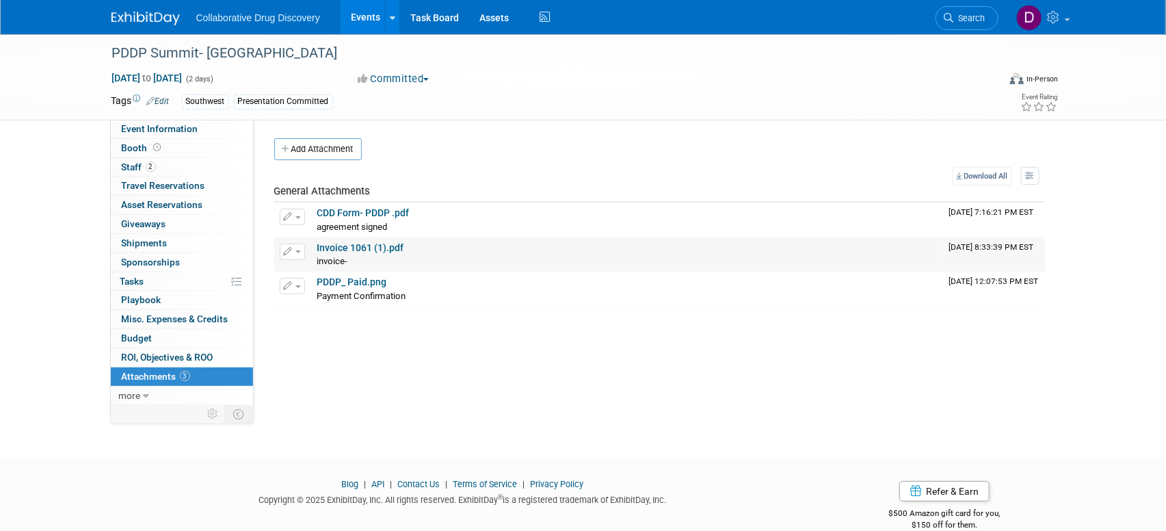
click at [384, 252] on link "Invoice 1061 (1).pdf" at bounding box center [360, 247] width 87 height 11
click at [986, 18] on link "Search" at bounding box center [966, 18] width 63 height 24
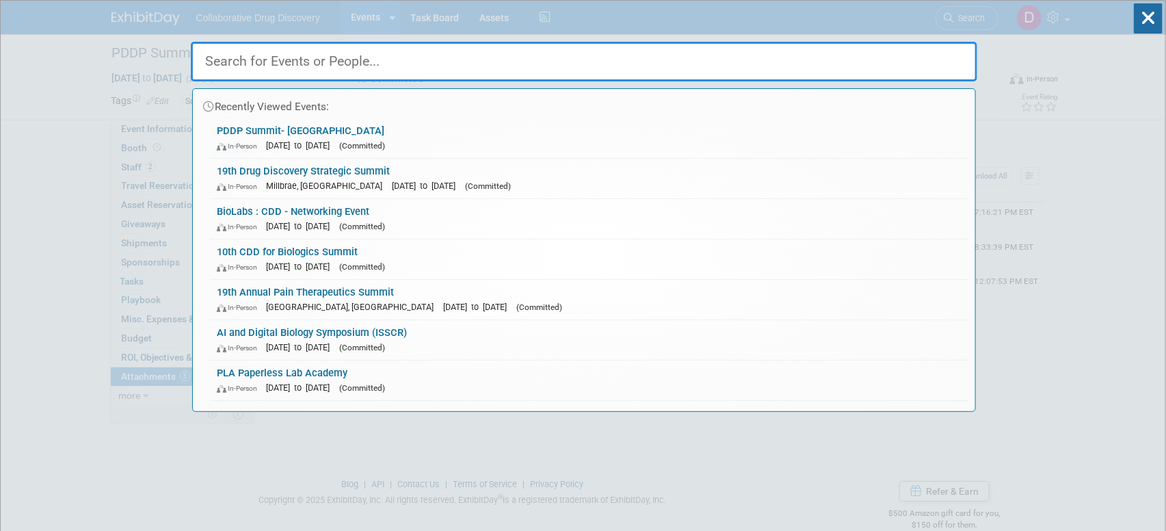
paste input "NGBI 2025"
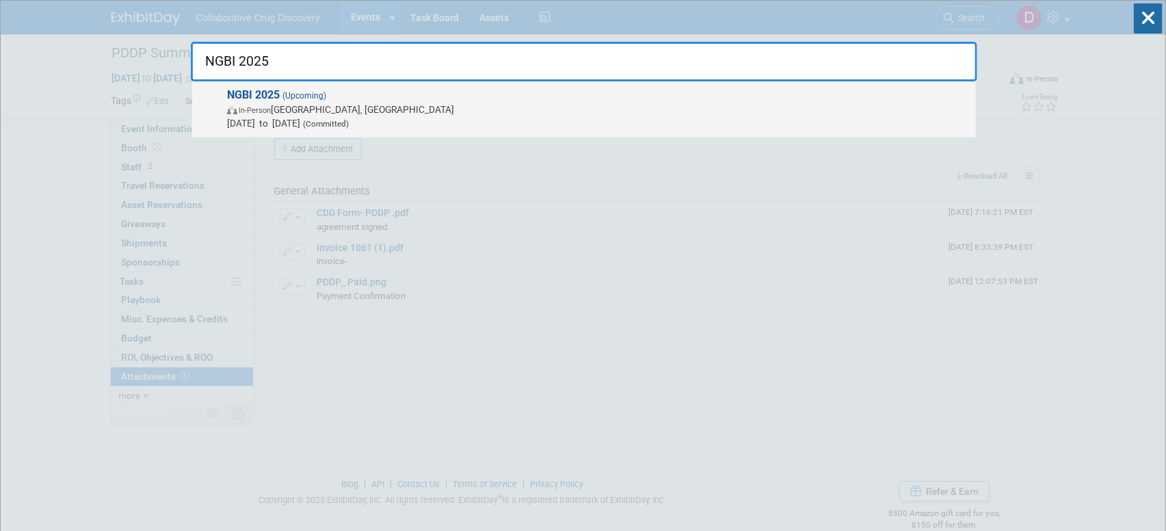
type input "NGBI 2025"
click at [386, 115] on span "In-Person Hamilton, Canada" at bounding box center [598, 110] width 742 height 14
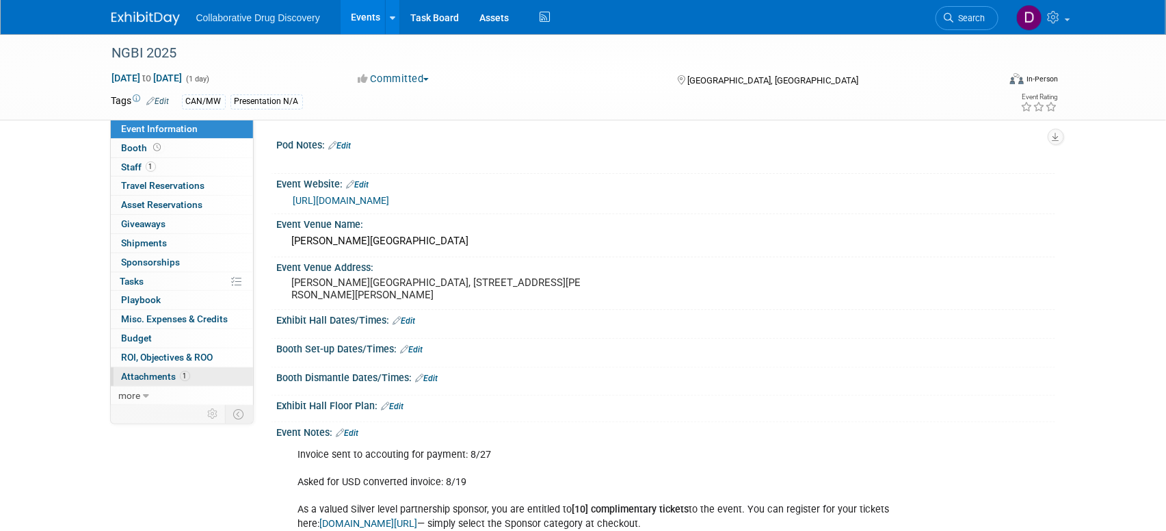
click at [178, 378] on span "Attachments 1" at bounding box center [156, 376] width 68 height 11
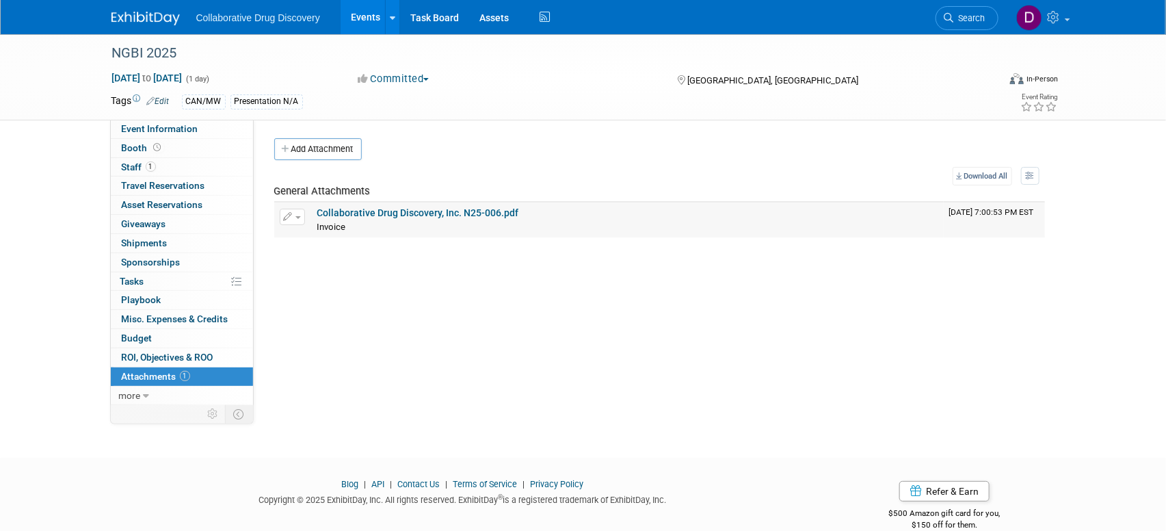
click at [392, 211] on link "Collaborative Drug Discovery, Inc. N25-006.pdf" at bounding box center [418, 212] width 202 height 11
click at [970, 16] on span "Search" at bounding box center [969, 18] width 31 height 10
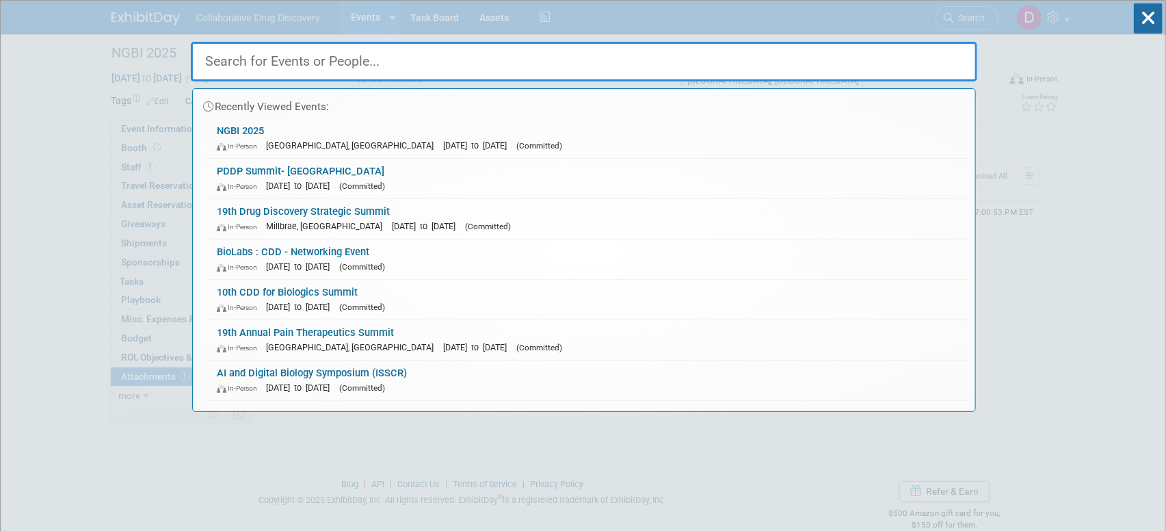
paste input "DataDrivenPharma West"
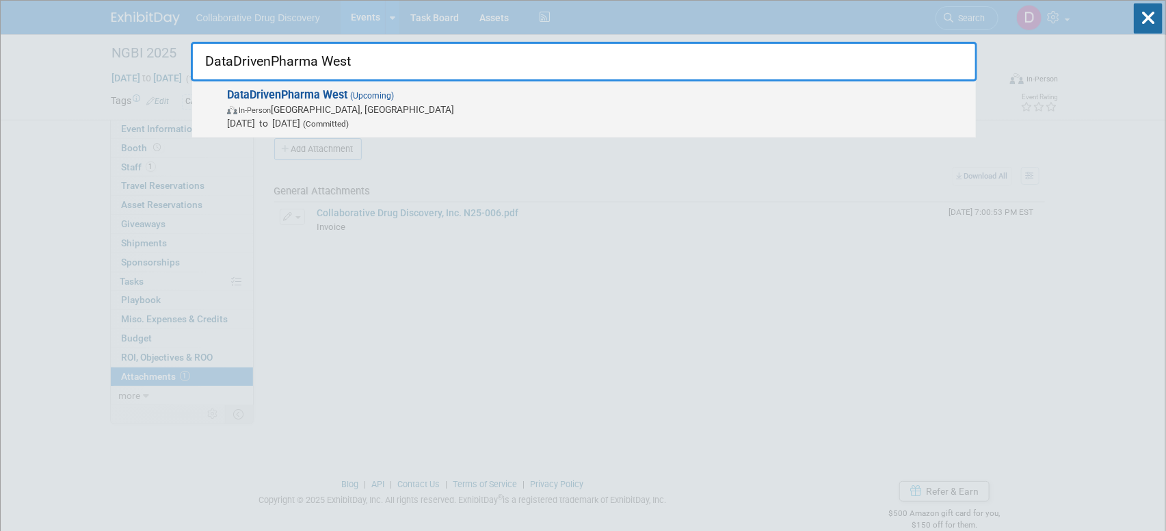
type input "DataDrivenPharma West"
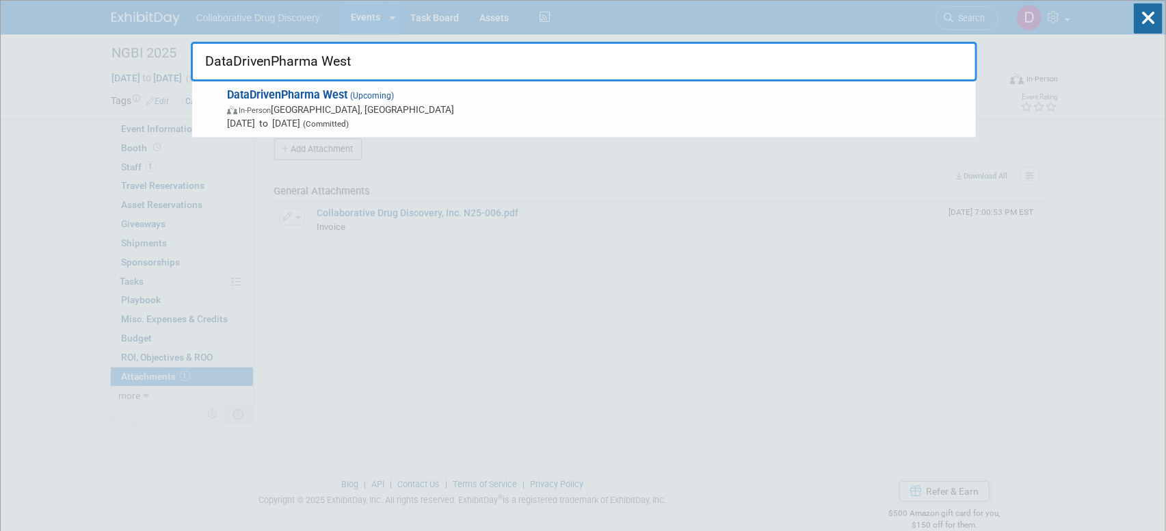
click at [468, 112] on span "In-Person South San Francisco, CA" at bounding box center [598, 110] width 742 height 14
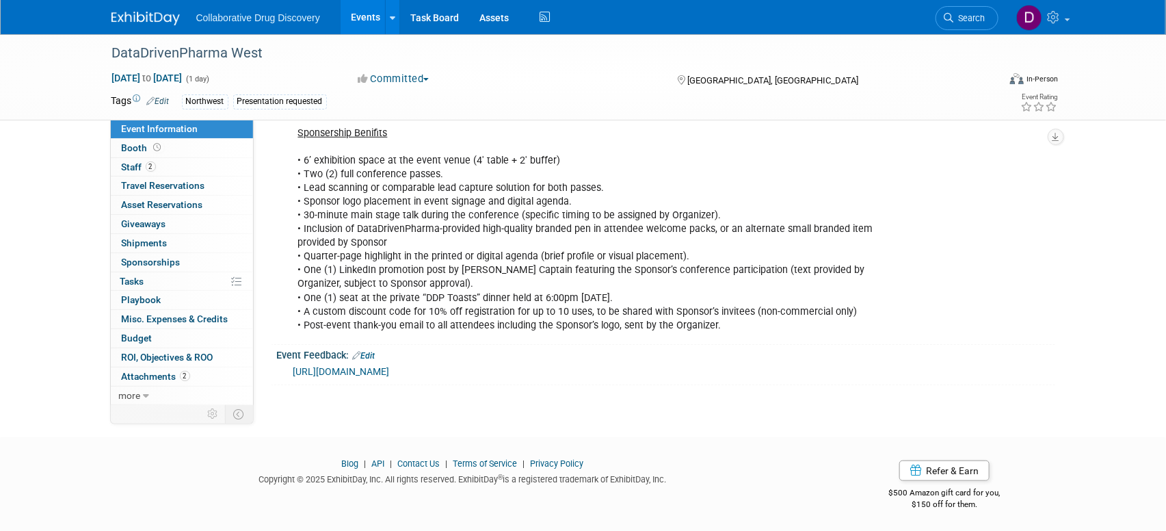
scroll to position [41, 0]
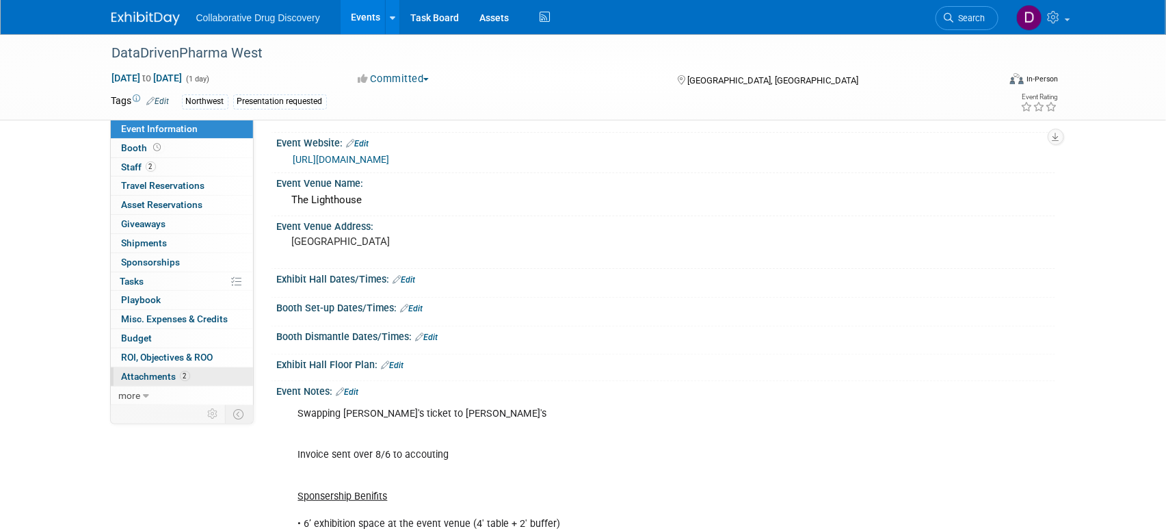
click at [178, 380] on span "Attachments 2" at bounding box center [156, 376] width 68 height 11
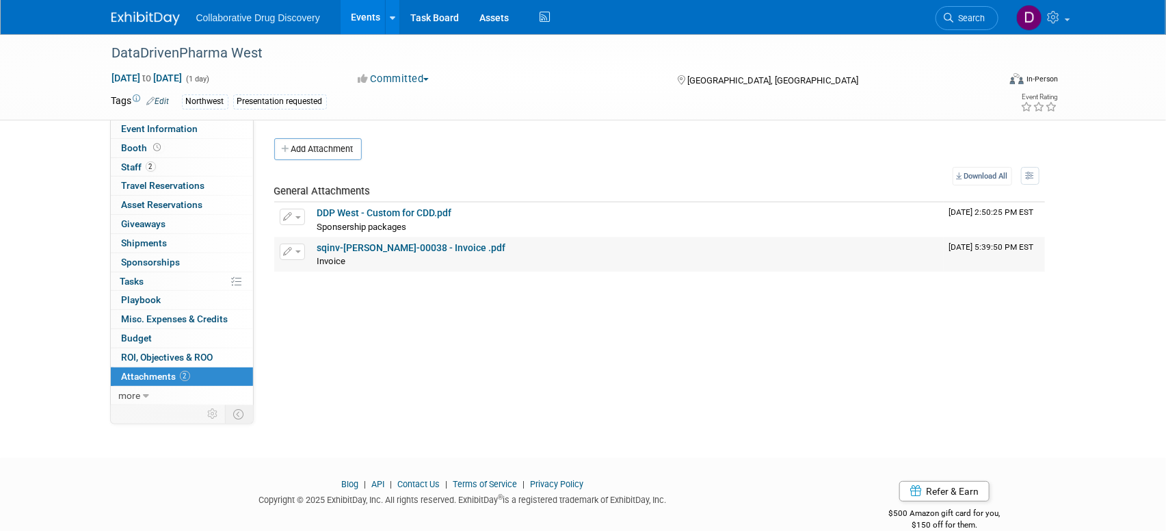
click at [362, 245] on link "sqinv-[PERSON_NAME]-00038 - Invoice .pdf" at bounding box center [411, 247] width 189 height 11
click at [979, 13] on span "Search" at bounding box center [969, 18] width 31 height 10
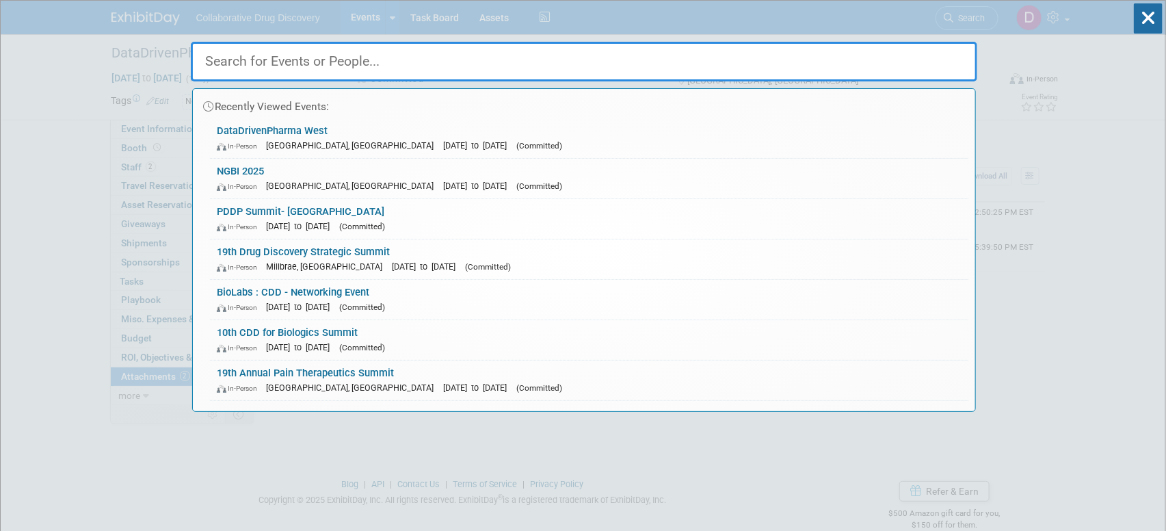
paste input "Academic Drug Discovery Consortium (ADDC) - [GEOGRAPHIC_DATA][PERSON_NAME]"
type input "Academic Drug Discovery Consortium (ADDC) - [GEOGRAPHIC_DATA][PERSON_NAME]"
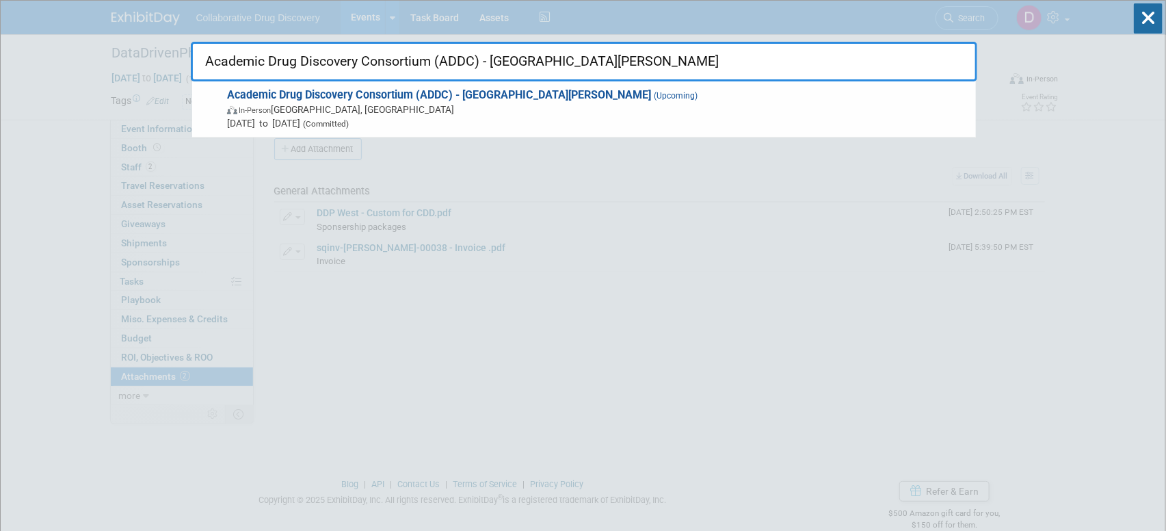
click at [589, 66] on input "Academic Drug Discovery Consortium (ADDC) - [GEOGRAPHIC_DATA][PERSON_NAME]" at bounding box center [584, 62] width 786 height 40
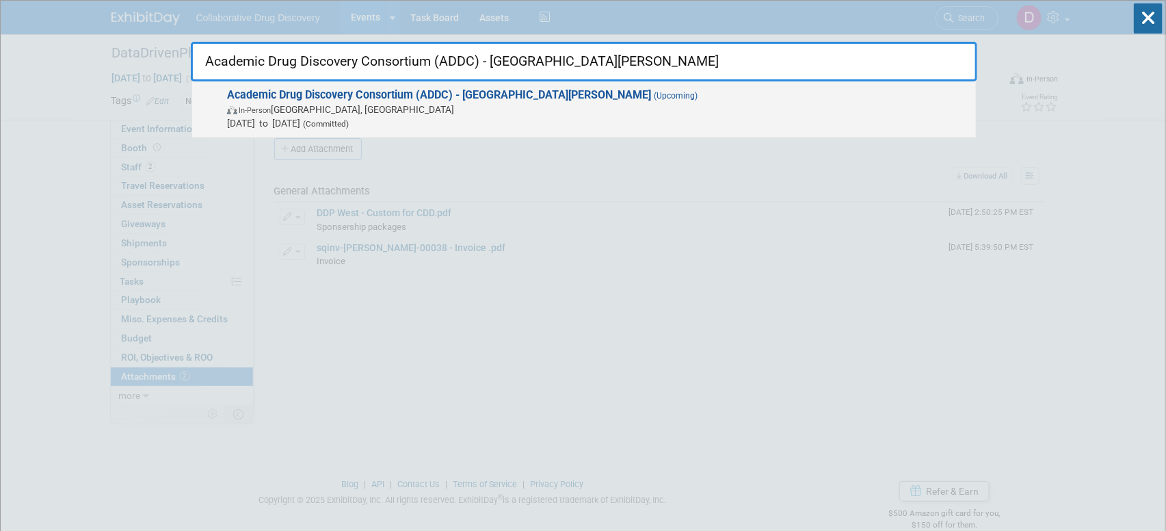
click at [541, 122] on span "Oct 28, 2025 to Oct 29, 2025 (Committed)" at bounding box center [598, 123] width 742 height 14
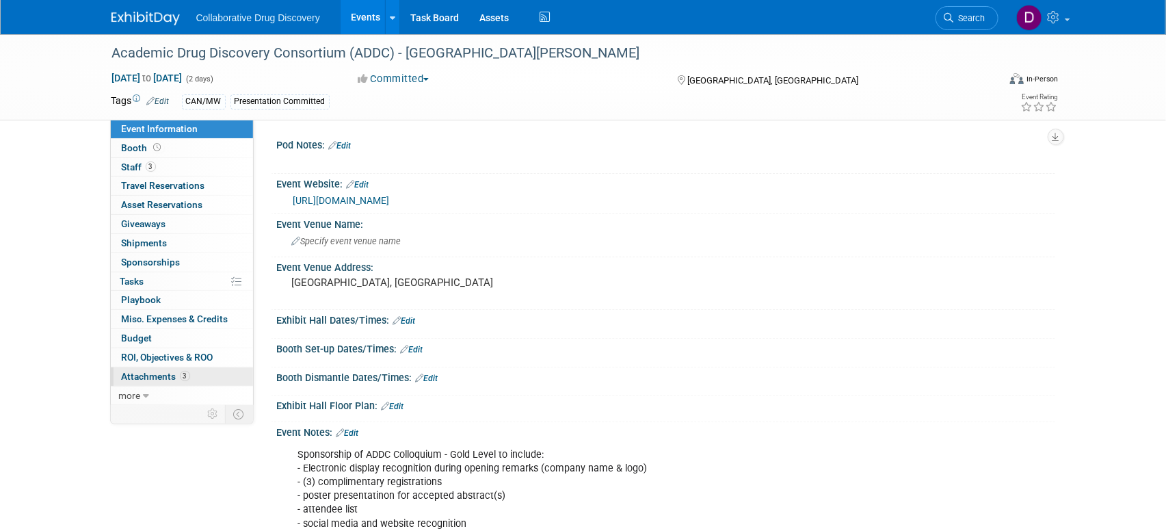
click at [177, 376] on span "Attachments 3" at bounding box center [156, 376] width 68 height 11
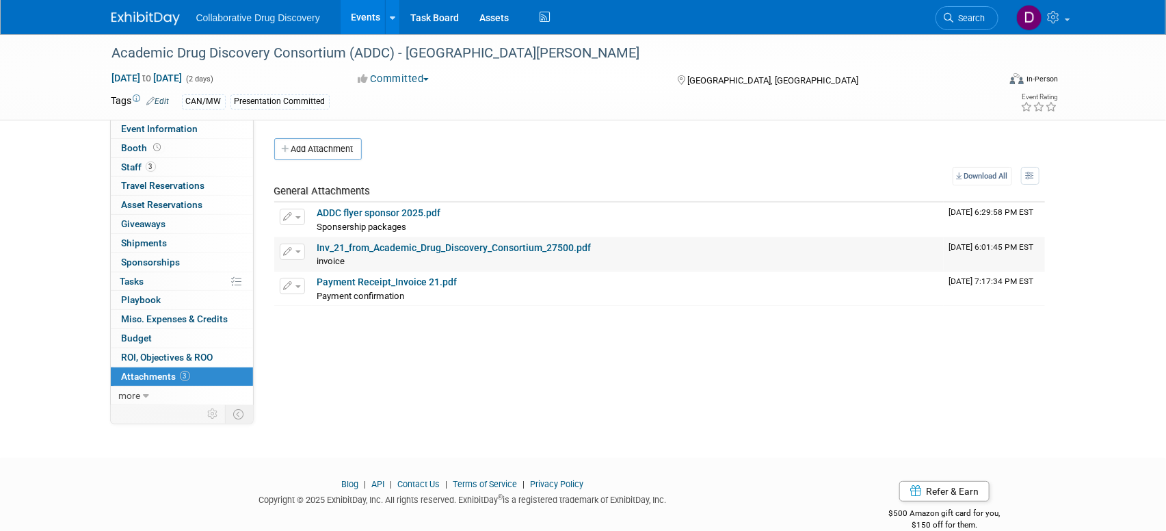
click at [414, 248] on link "Inv_21_from_Academic_Drug_Discovery_Consortium_27500.pdf" at bounding box center [454, 247] width 274 height 11
click at [964, 5] on li "Search" at bounding box center [966, 17] width 63 height 34
click at [964, 9] on link "Search" at bounding box center [966, 18] width 63 height 24
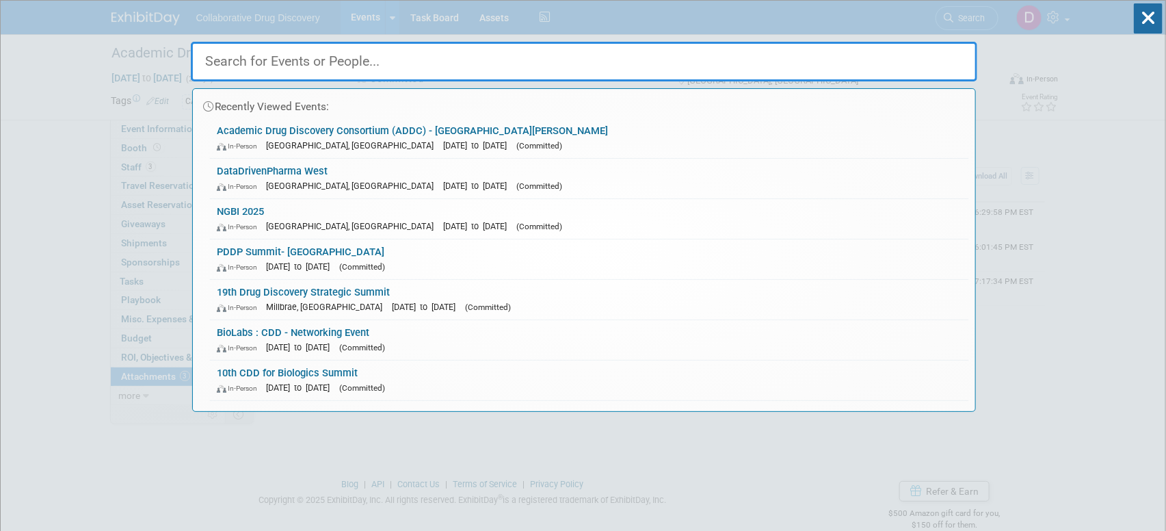
paste input "Till & [PERSON_NAME] Meetings, hosted by the Stem Cell Network"
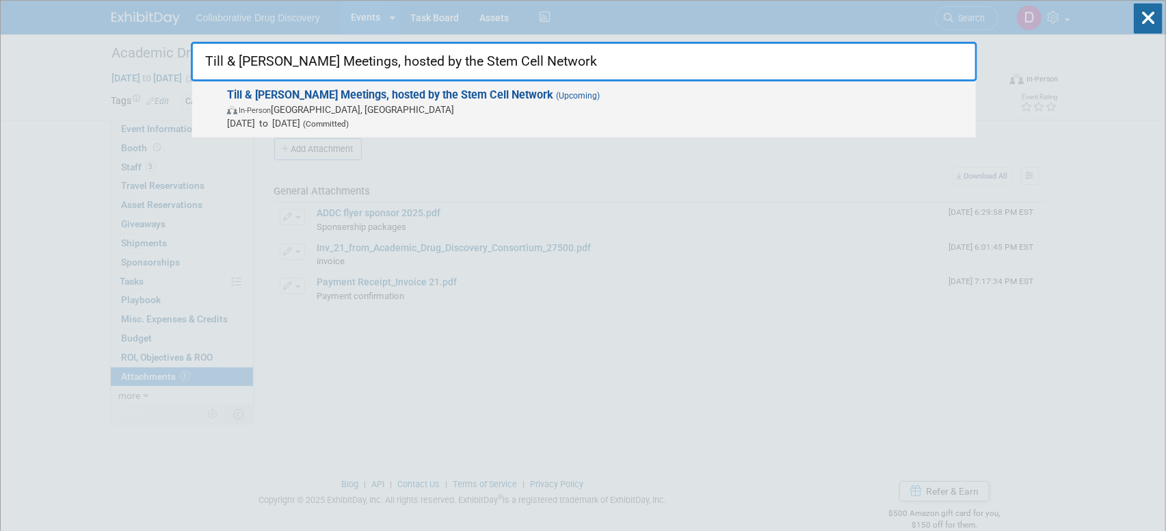
type input "Till & [PERSON_NAME] Meetings, hosted by the Stem Cell Network"
click at [596, 114] on span "In-Person Ottawa, Canada" at bounding box center [598, 110] width 742 height 14
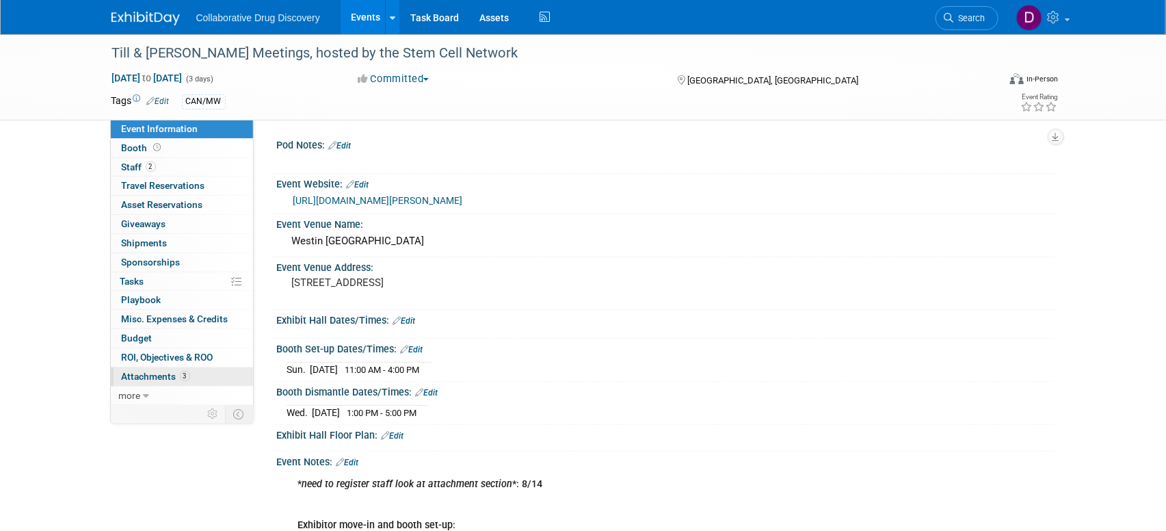
click at [157, 384] on link "3 Attachments 3" at bounding box center [182, 376] width 142 height 18
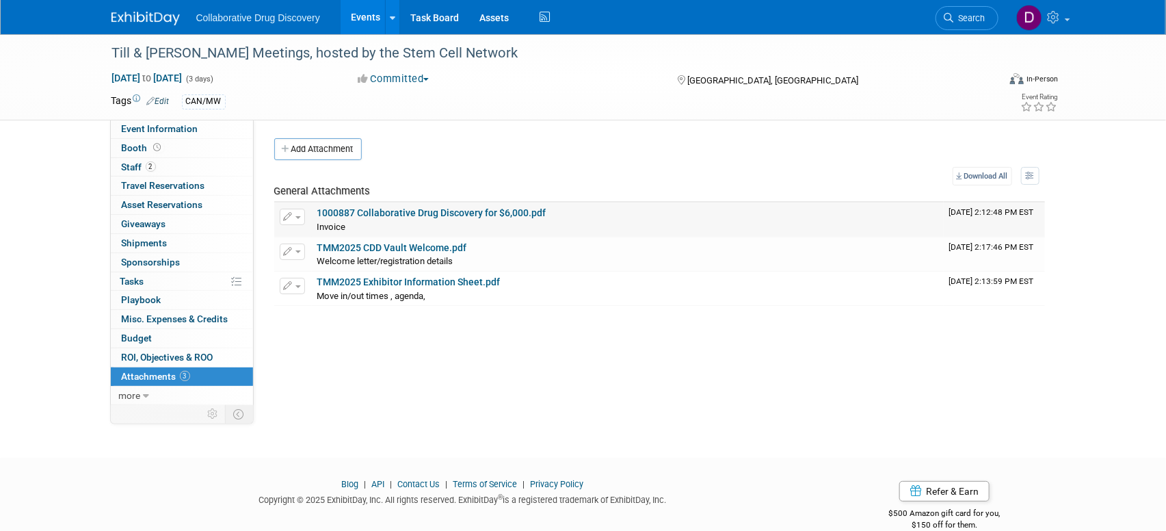
click at [384, 209] on link "1000887 Collaborative Drug Discovery for $6,000.pdf" at bounding box center [431, 212] width 229 height 11
click at [974, 14] on span "Search" at bounding box center [969, 18] width 31 height 10
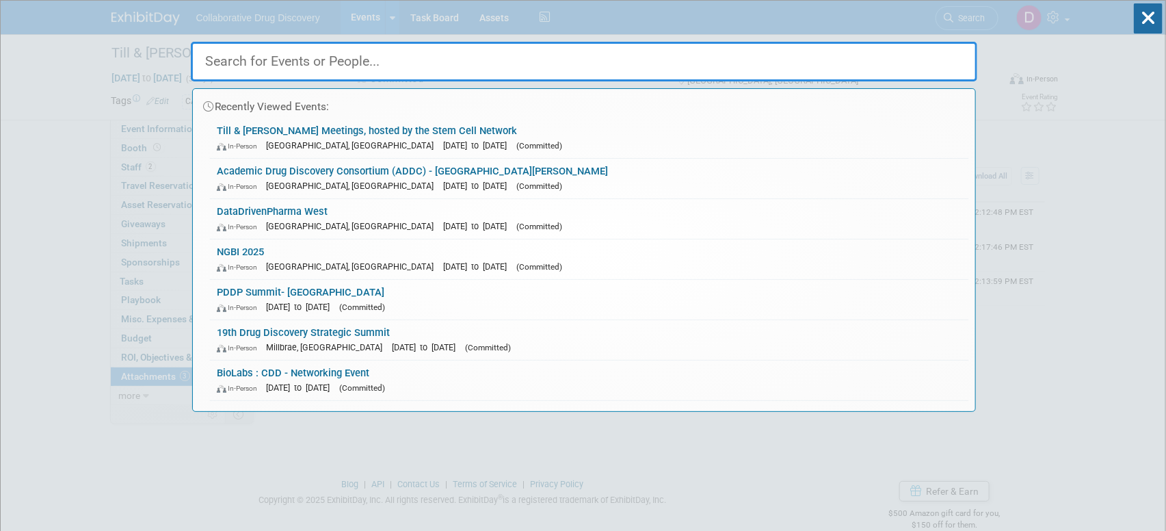
paste input "[GEOGRAPHIC_DATA] Student (PUNDS) Symposium in Chemistry and Medicinal Chemistry"
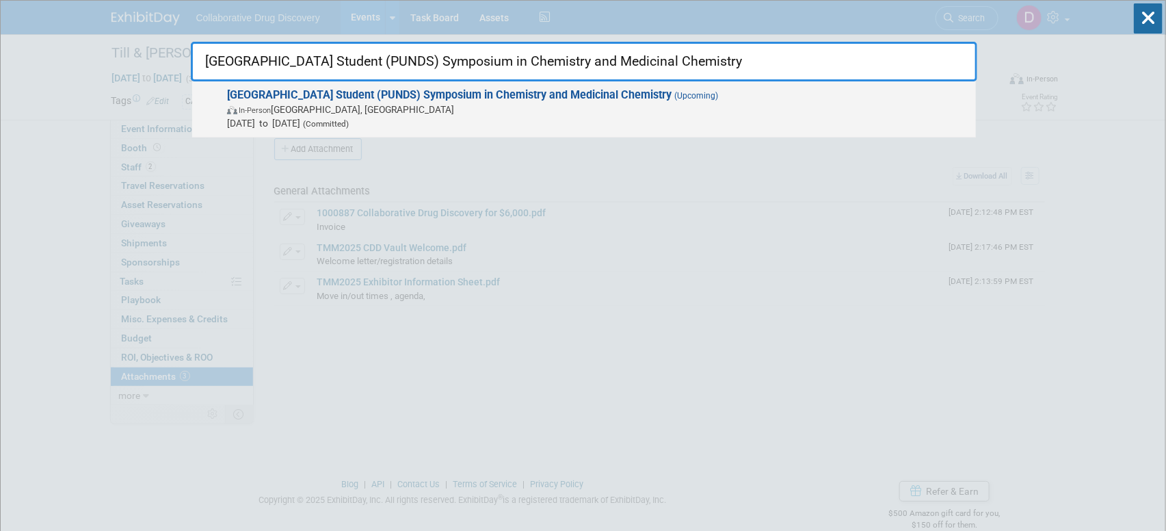
type input "[GEOGRAPHIC_DATA] Student (PUNDS) Symposium in Chemistry and Medicinal Chemistry"
click at [545, 122] on span "[DATE] to [DATE] (Committed)" at bounding box center [598, 123] width 742 height 14
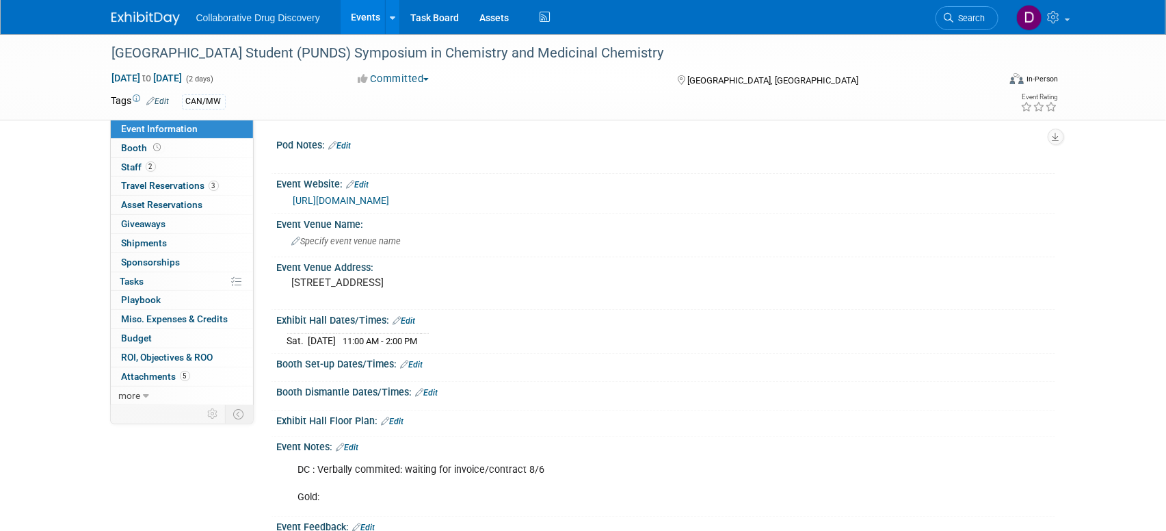
click at [362, 203] on link "https://www.science.purdue.edu/punds/2025/" at bounding box center [341, 200] width 96 height 11
click at [169, 380] on span "Attachments 5" at bounding box center [156, 376] width 68 height 11
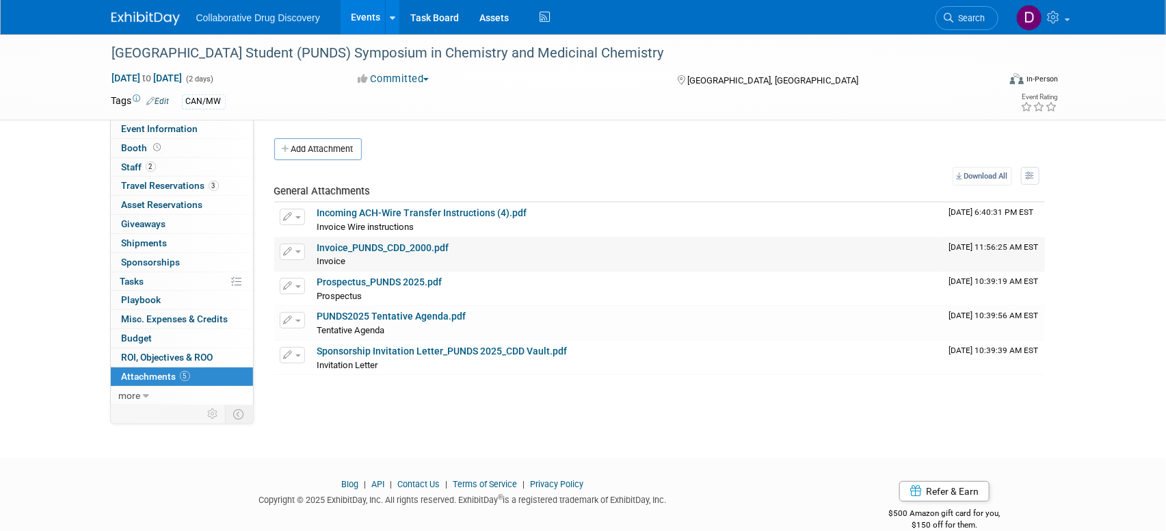
click at [402, 247] on link "Invoice_PUNDS_CDD_2000.pdf" at bounding box center [383, 247] width 132 height 11
click at [973, 23] on span "Search" at bounding box center [969, 18] width 31 height 10
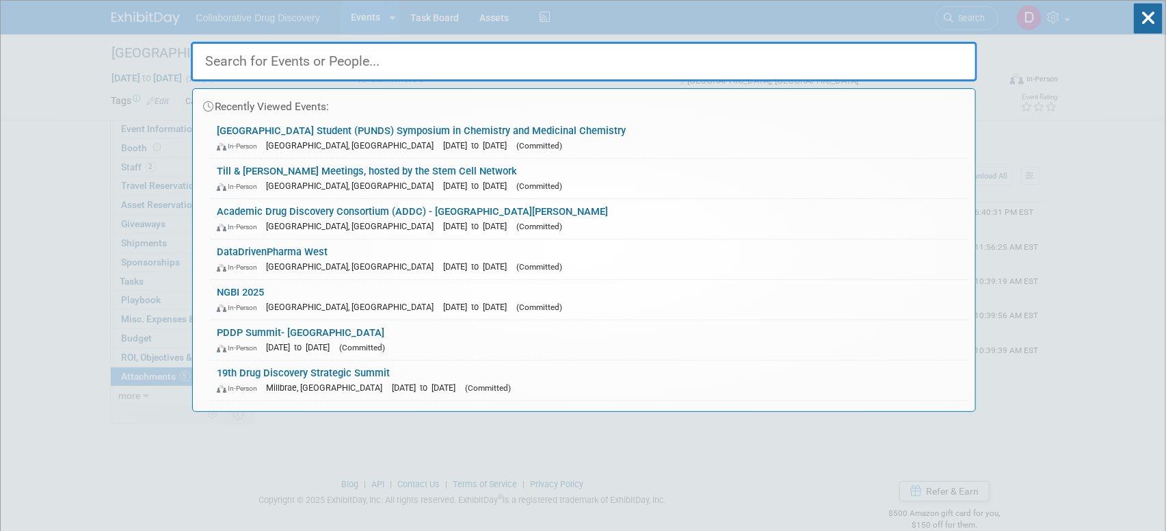
paste input "ACSNJ"
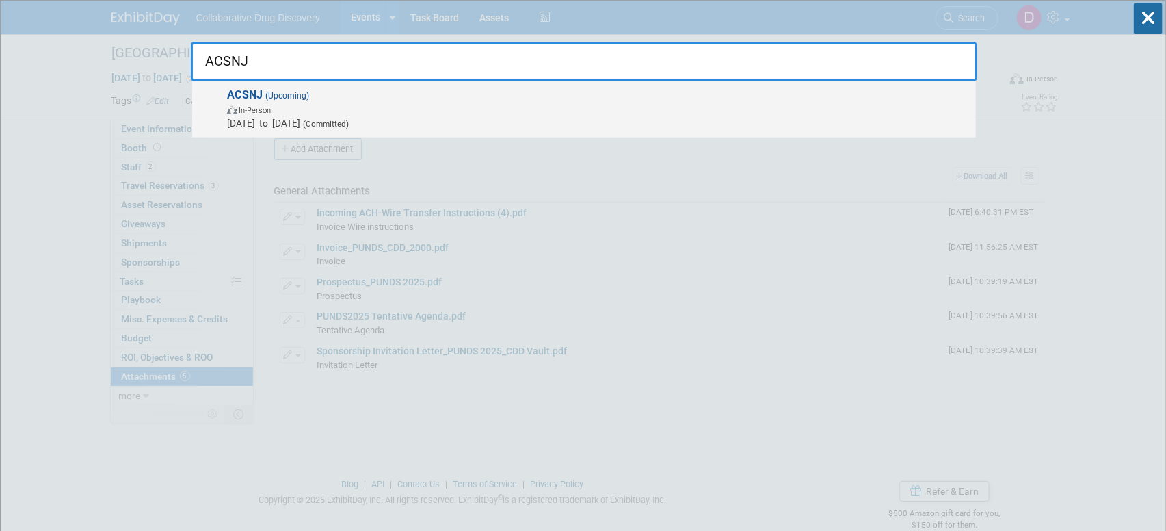
type input "ACSNJ"
click at [568, 93] on span "ACSNJ (Upcoming) In-Person Nov 20, 2025 to Nov 20, 2025 (Committed)" at bounding box center [596, 109] width 746 height 42
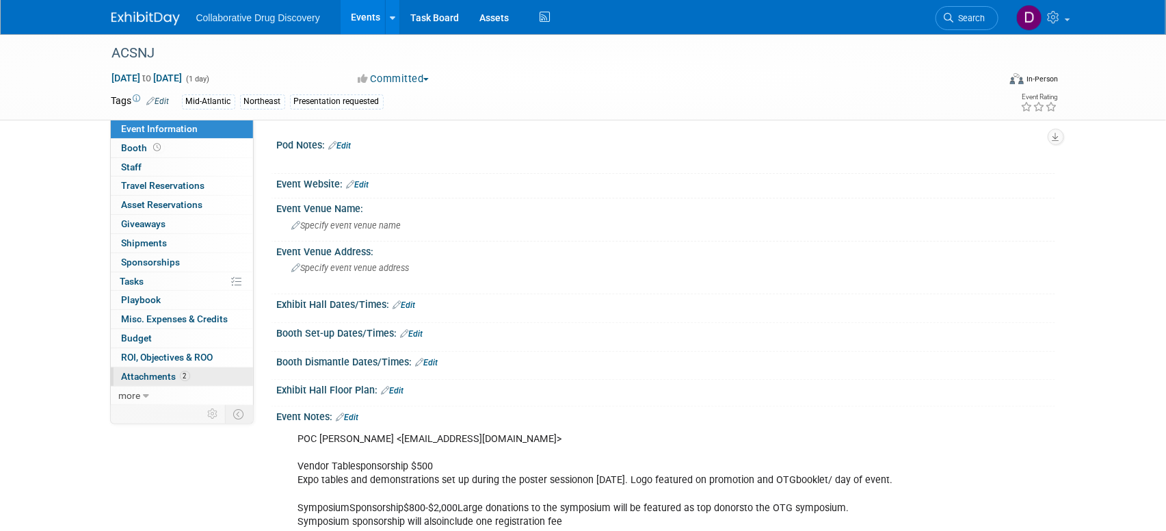
click at [212, 371] on link "2 Attachments 2" at bounding box center [182, 376] width 142 height 18
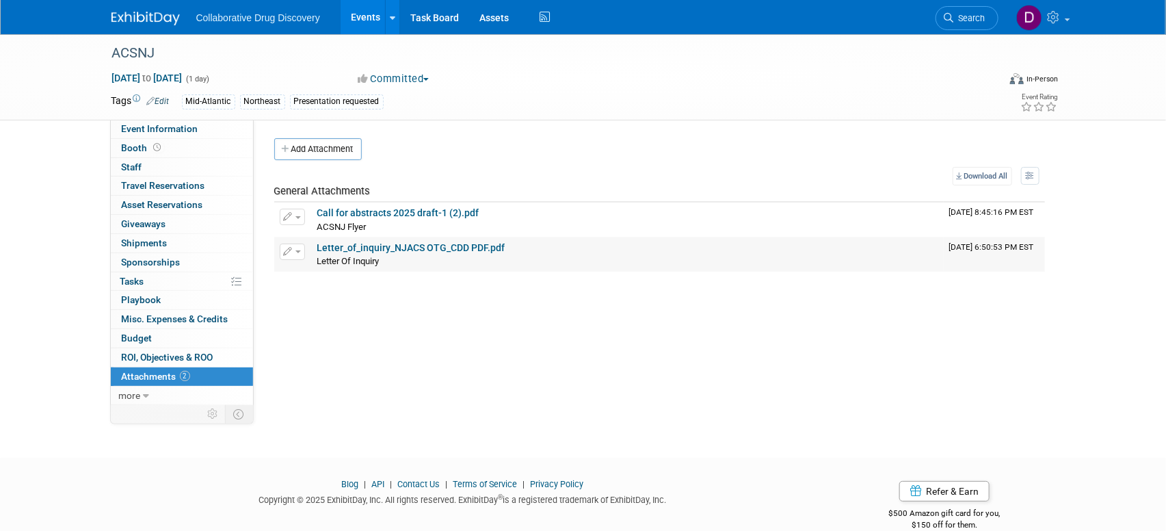
click at [375, 246] on link "Letter_of_inquiry_NJACS OTG_CDD PDF.pdf" at bounding box center [411, 247] width 188 height 11
click at [961, 14] on span "Search" at bounding box center [969, 18] width 31 height 10
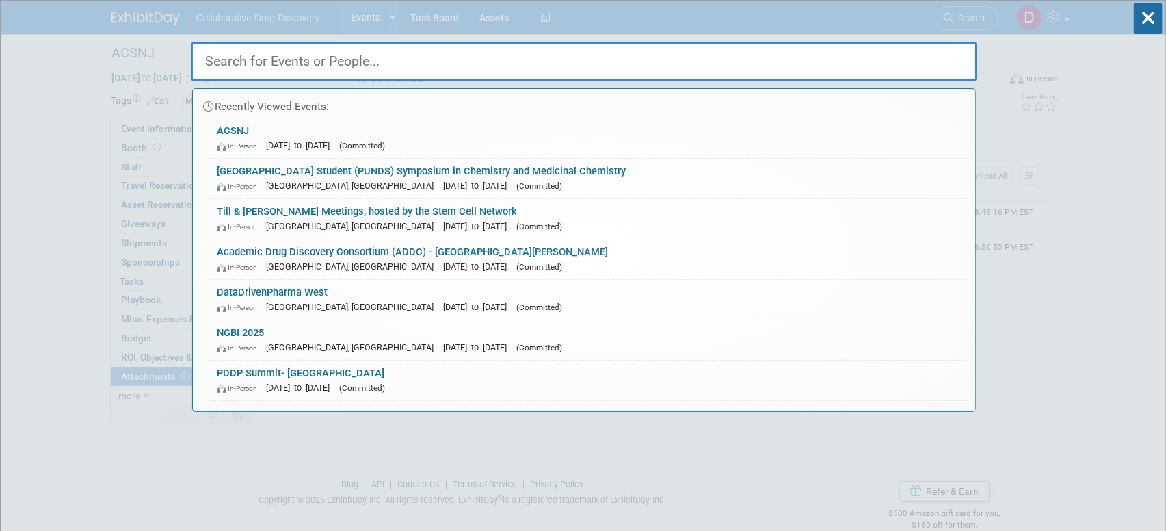
paste input "CIRTN National Meeting 2025"
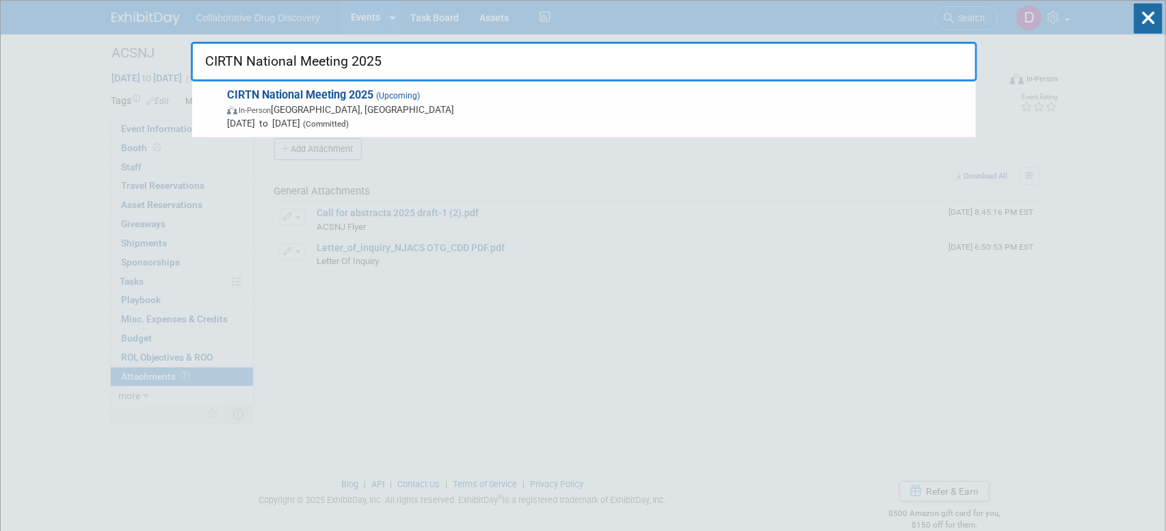
type input "CIRTN National Meeting 2025"
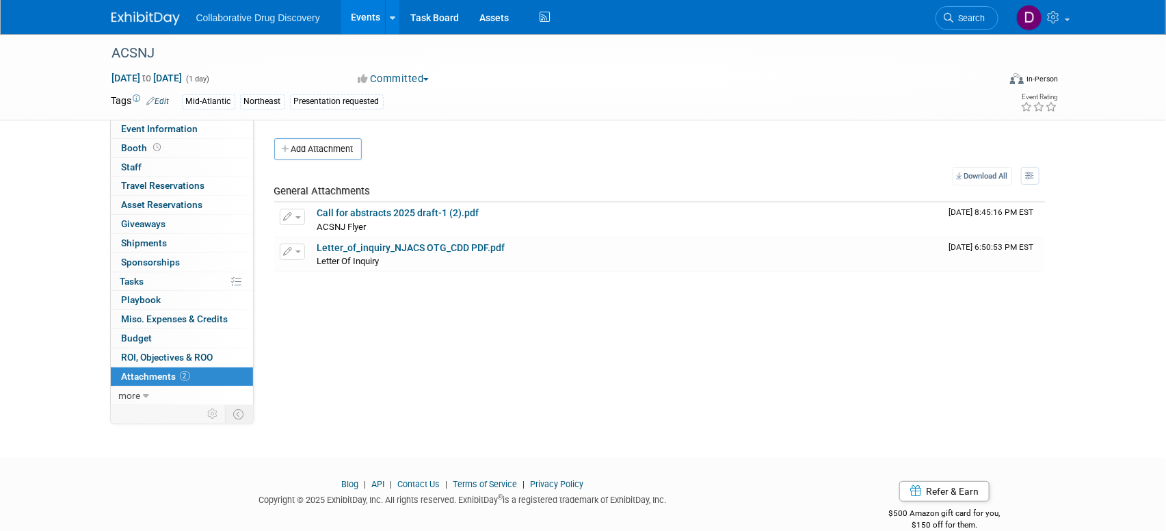
click at [959, 22] on span "Search" at bounding box center [969, 18] width 31 height 10
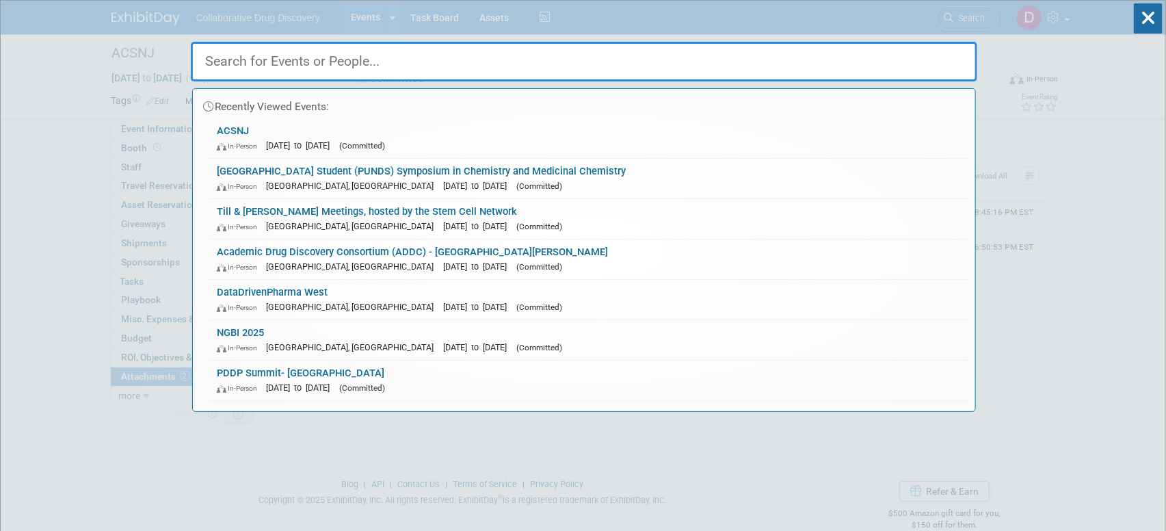
paste input "CIRTN National Meeting 2025"
type input "CIRTN National Meeting 2025"
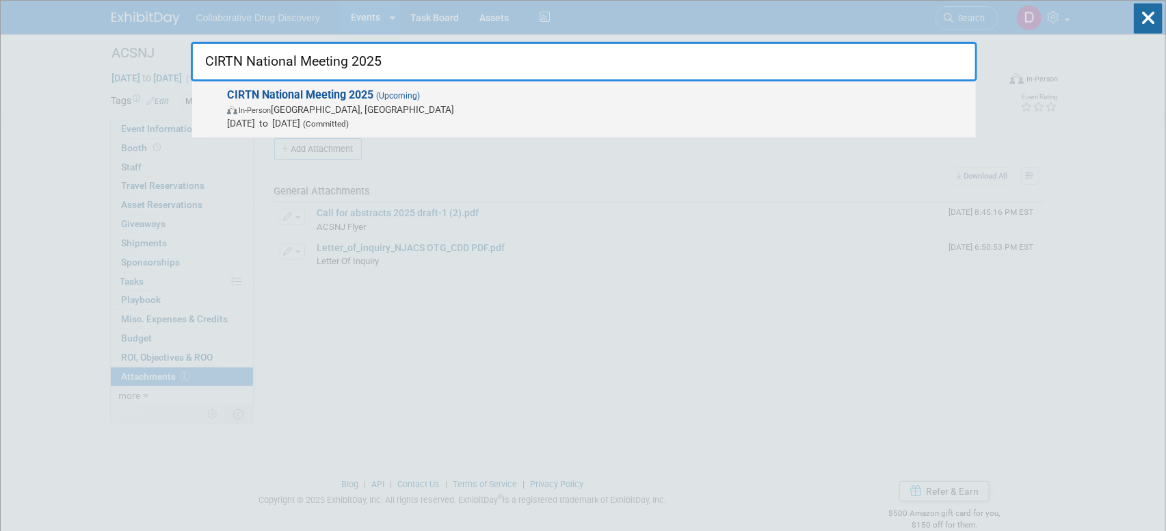
click at [429, 116] on span "[DATE] to [DATE] (Committed)" at bounding box center [598, 123] width 742 height 14
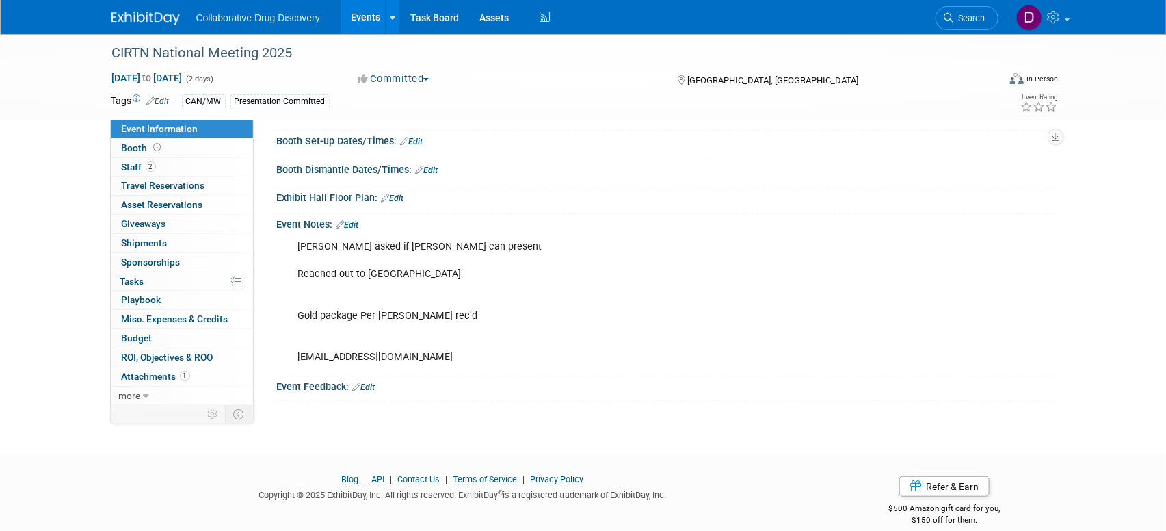
scroll to position [224, 0]
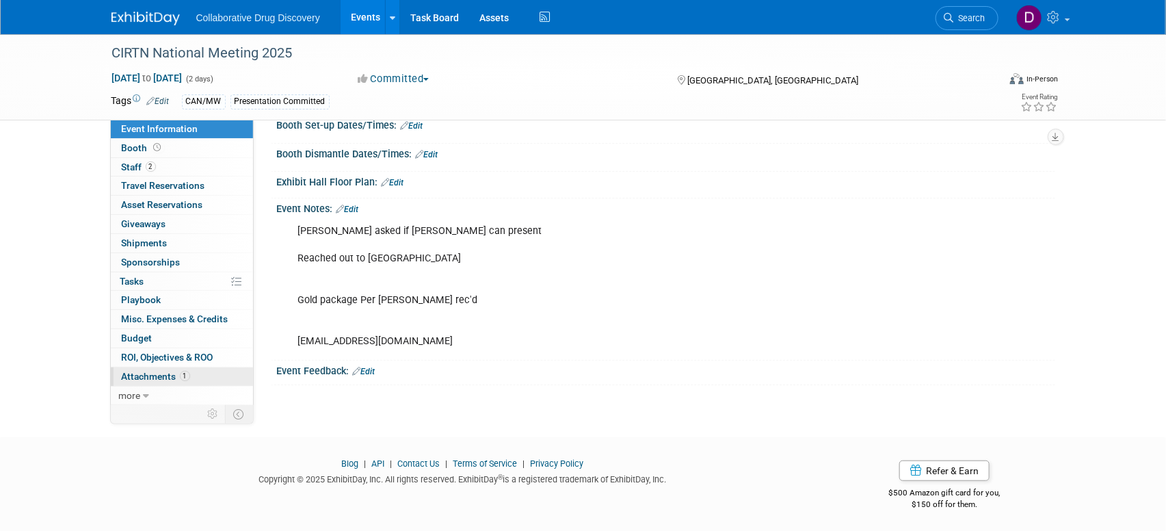
click at [144, 376] on span "Attachments 1" at bounding box center [156, 376] width 68 height 11
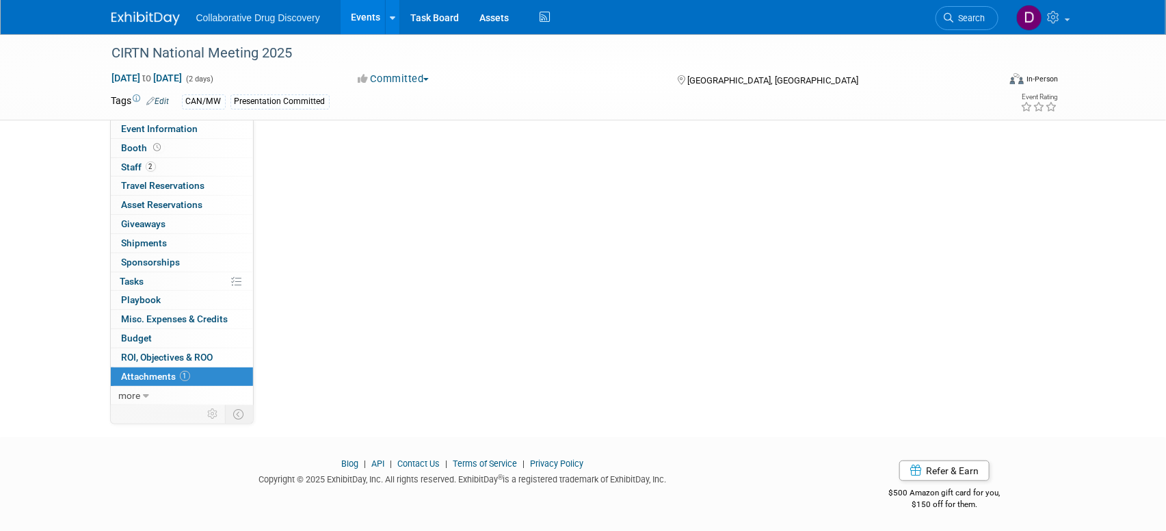
scroll to position [0, 0]
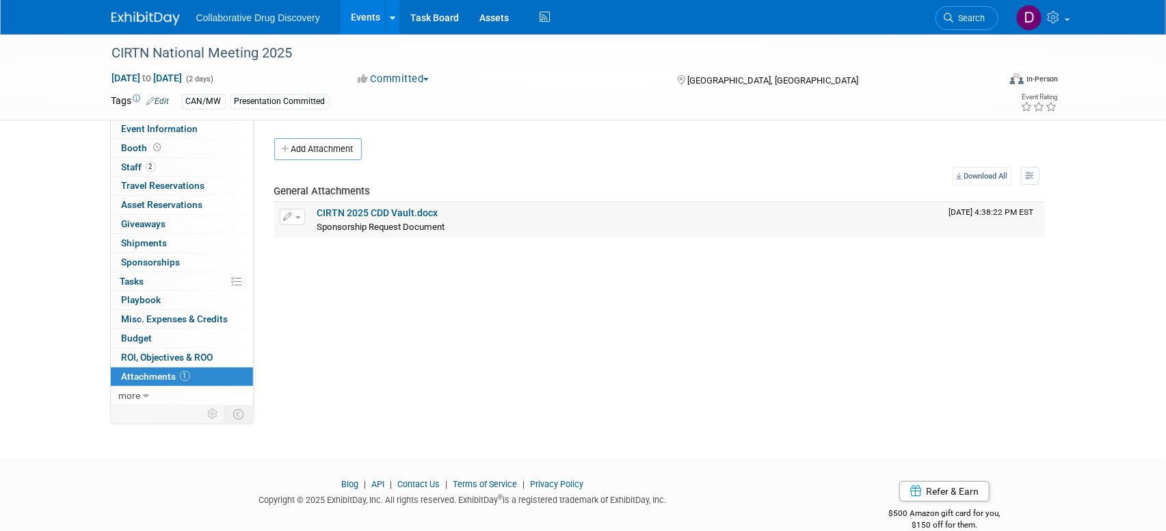
click at [373, 214] on link "CIRTN 2025 CDD Vault.docx" at bounding box center [377, 212] width 121 height 11
click at [238, 47] on div "CIRTN National Meeting 2025" at bounding box center [542, 53] width 871 height 25
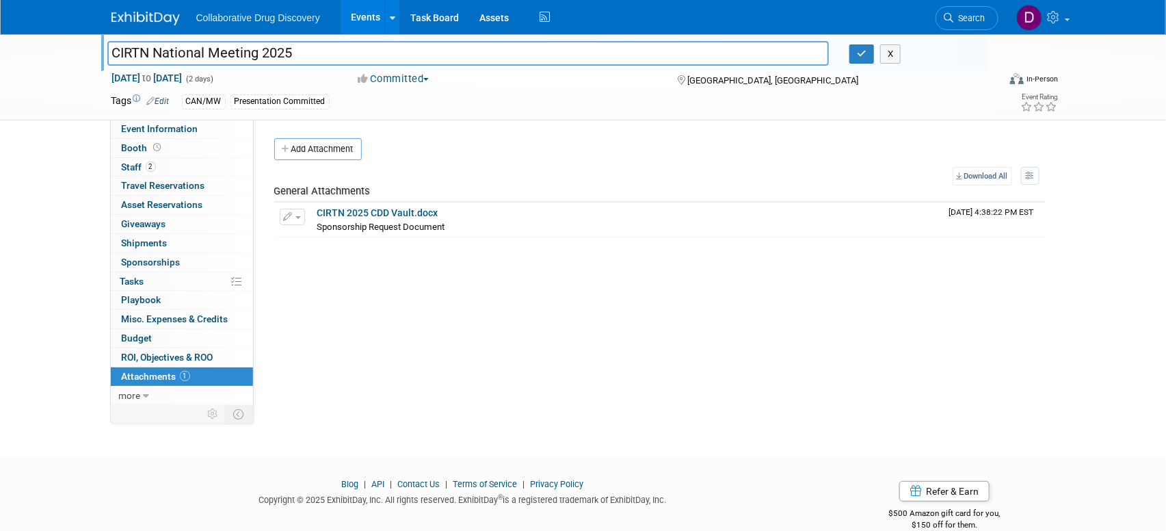
click at [238, 47] on input "CIRTN National Meeting 2025" at bounding box center [468, 53] width 722 height 24
click at [161, 170] on link "2 Staff 2" at bounding box center [182, 167] width 142 height 18
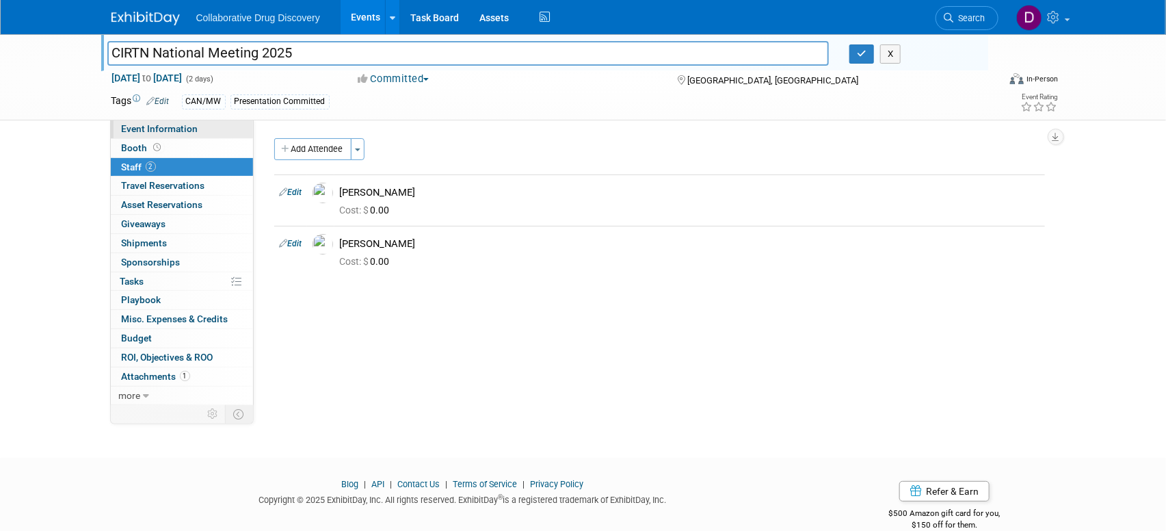
click at [170, 124] on span "Event Information" at bounding box center [160, 128] width 77 height 11
